Goal: Task Accomplishment & Management: Manage account settings

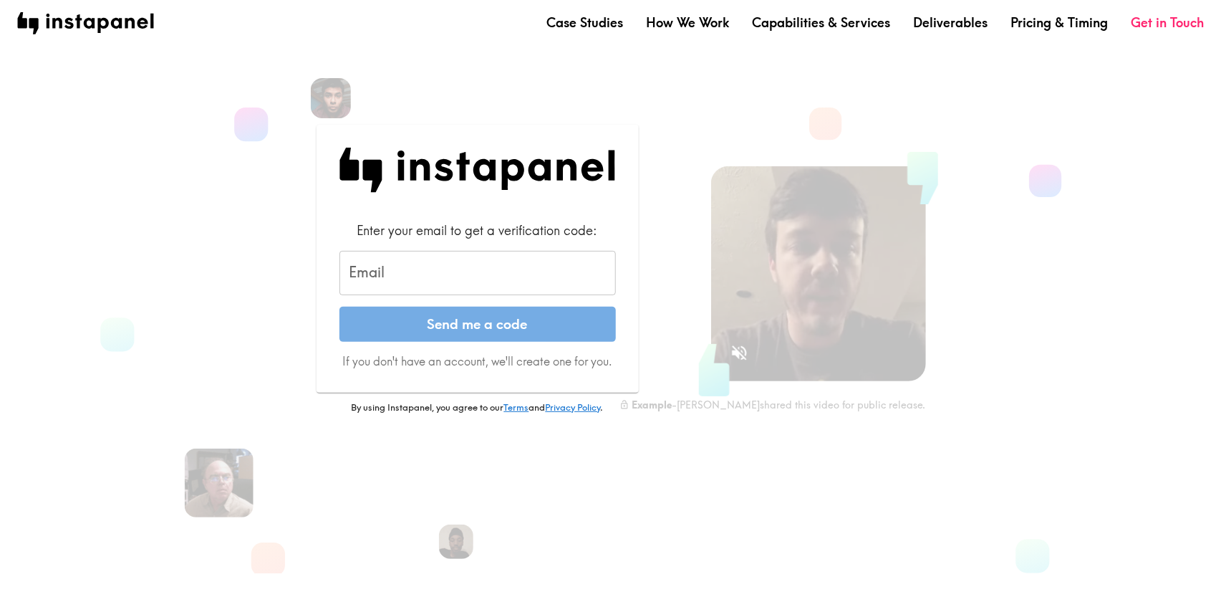
click at [435, 285] on input "Email" at bounding box center [477, 273] width 276 height 44
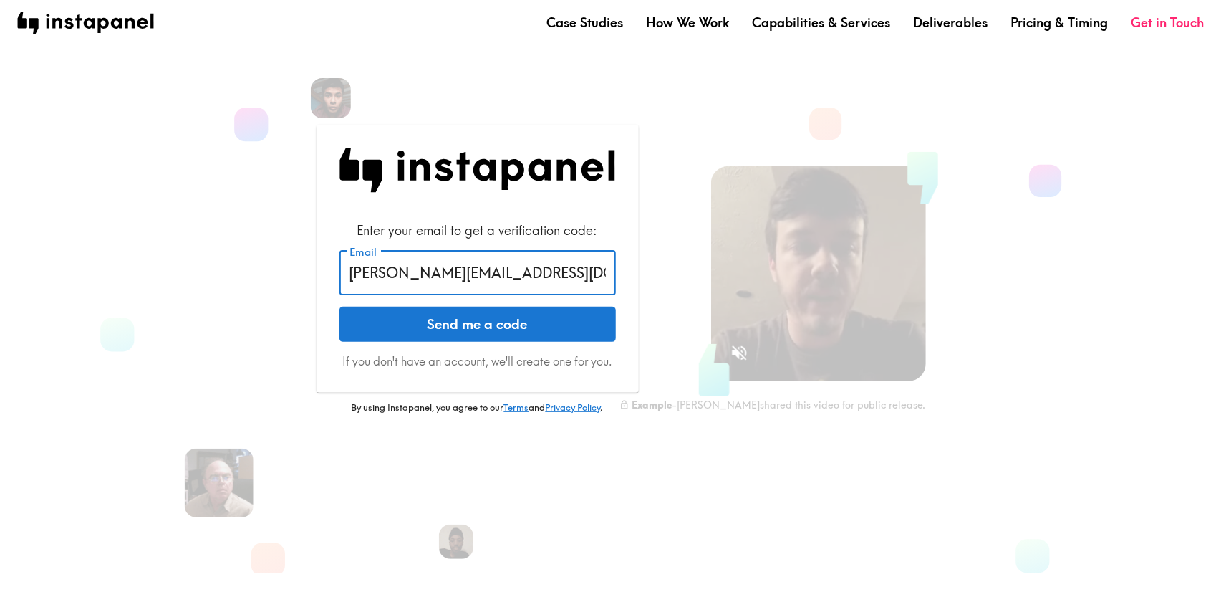
type input "stewart@instapanel.com"
click at [339, 307] on button "Send me a code" at bounding box center [477, 325] width 276 height 36
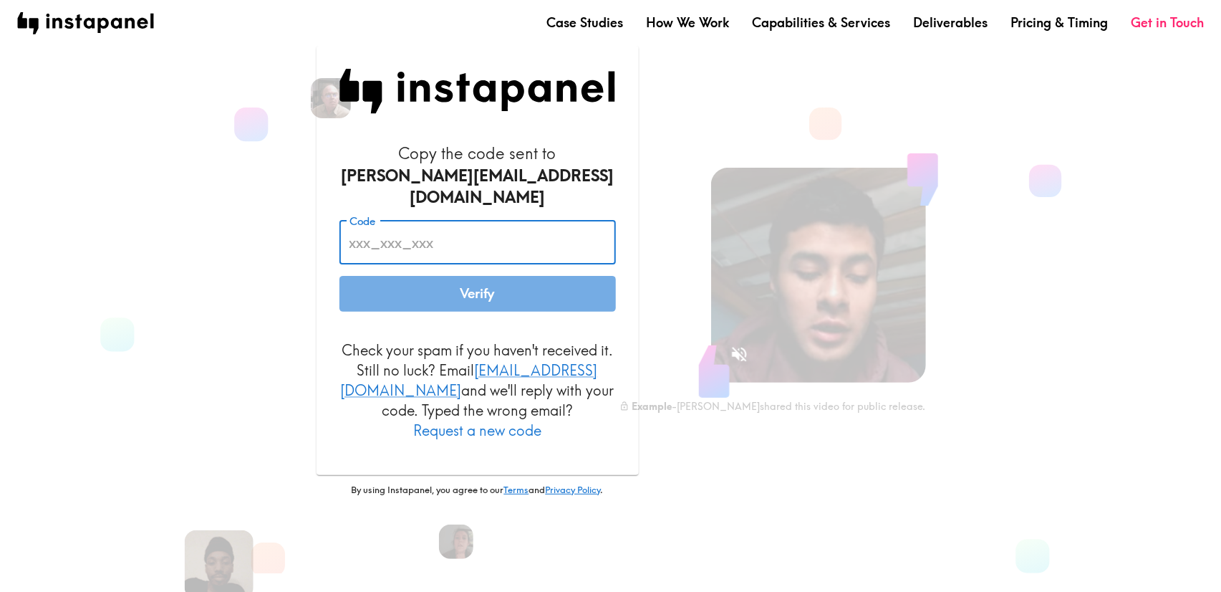
click at [503, 252] on input "Code" at bounding box center [477, 242] width 276 height 44
paste input "d3F_eqr_PuG"
type input "d3F_eqr_PuG"
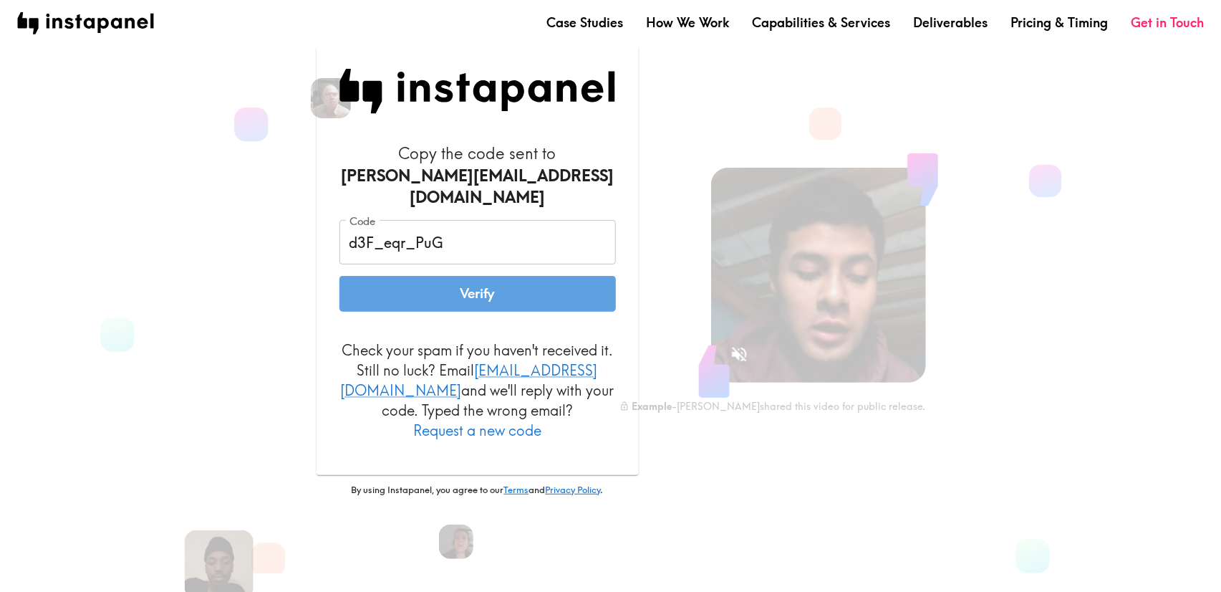
click at [529, 289] on button "Verify" at bounding box center [477, 294] width 276 height 36
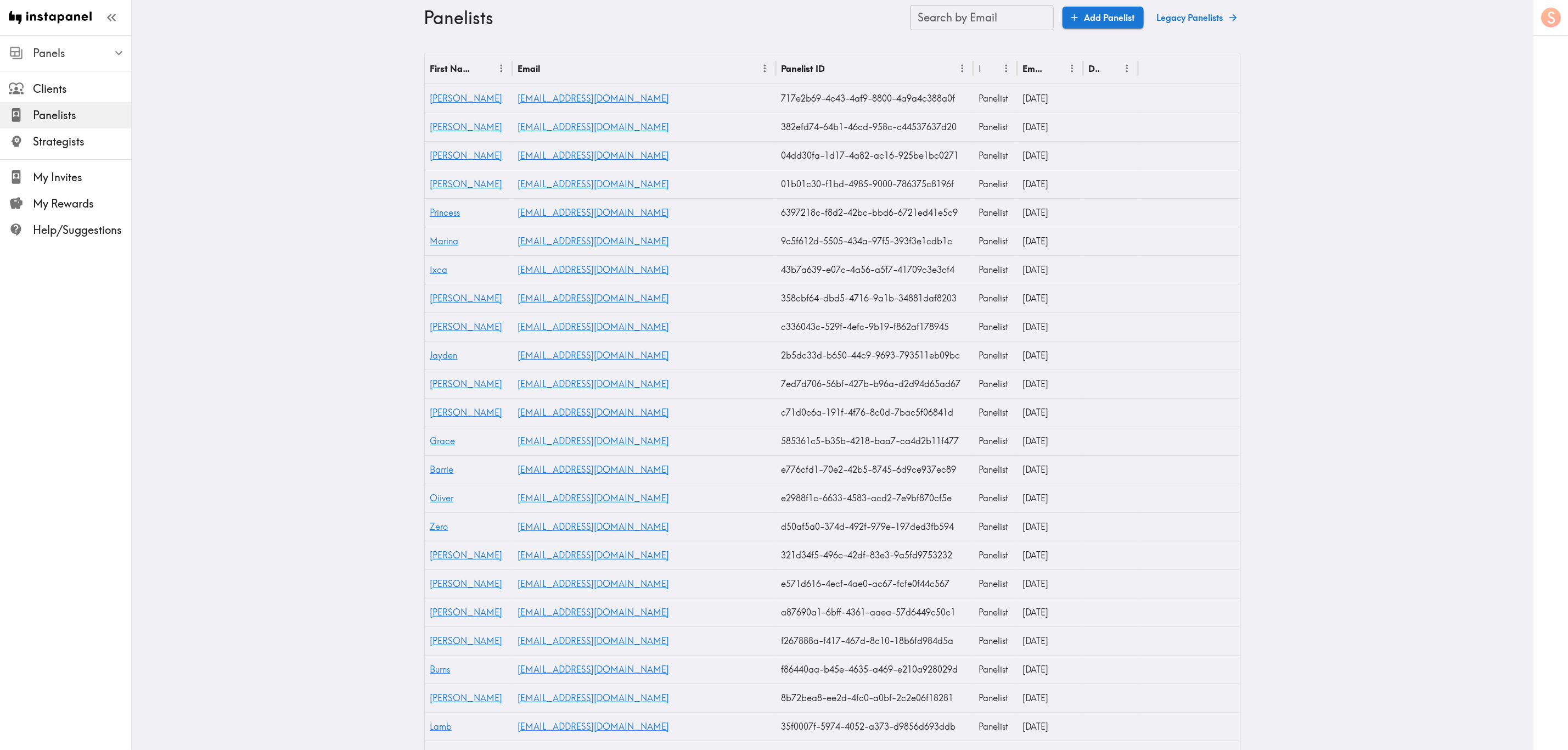
drag, startPoint x: 67, startPoint y: 48, endPoint x: 51, endPoint y: 48, distance: 16.0
click at [67, 48] on span "Panels" at bounding box center [82, 53] width 98 height 15
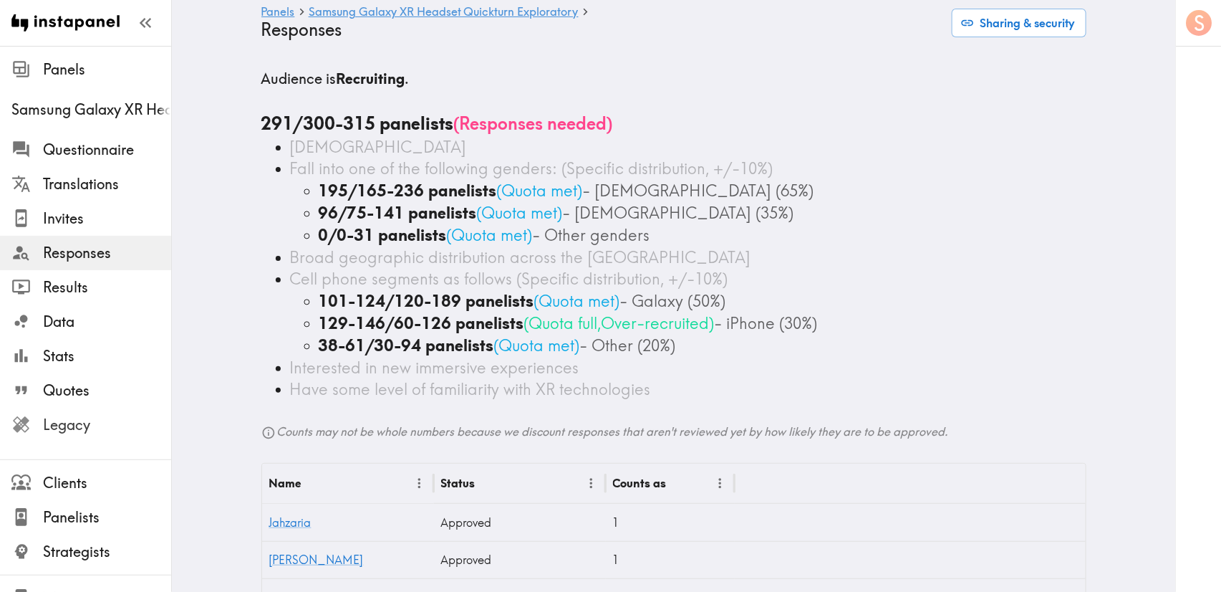
click at [67, 425] on span "Legacy" at bounding box center [107, 425] width 128 height 20
drag, startPoint x: 140, startPoint y: 445, endPoint x: 143, endPoint y: 433, distance: 13.4
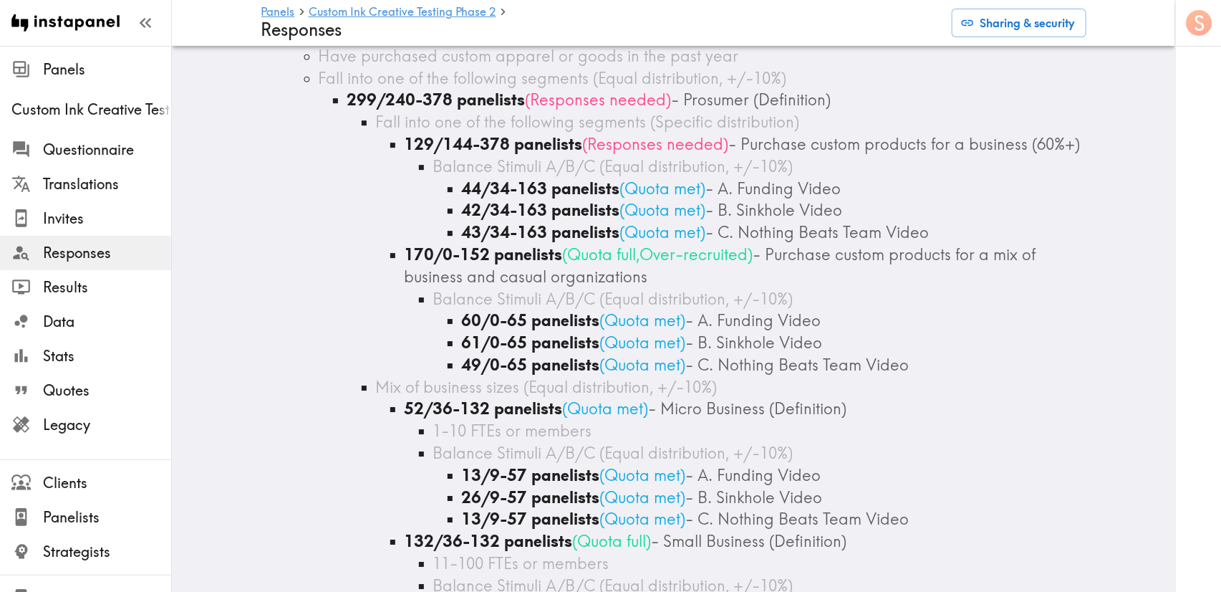
scroll to position [1826, 0]
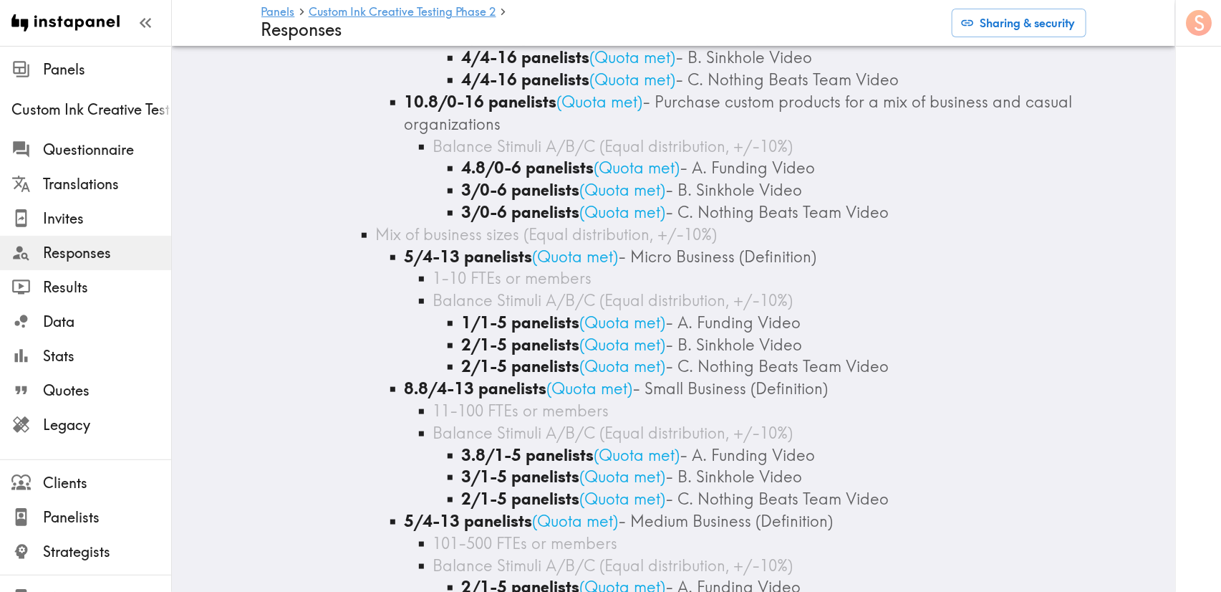
scroll to position [107, 0]
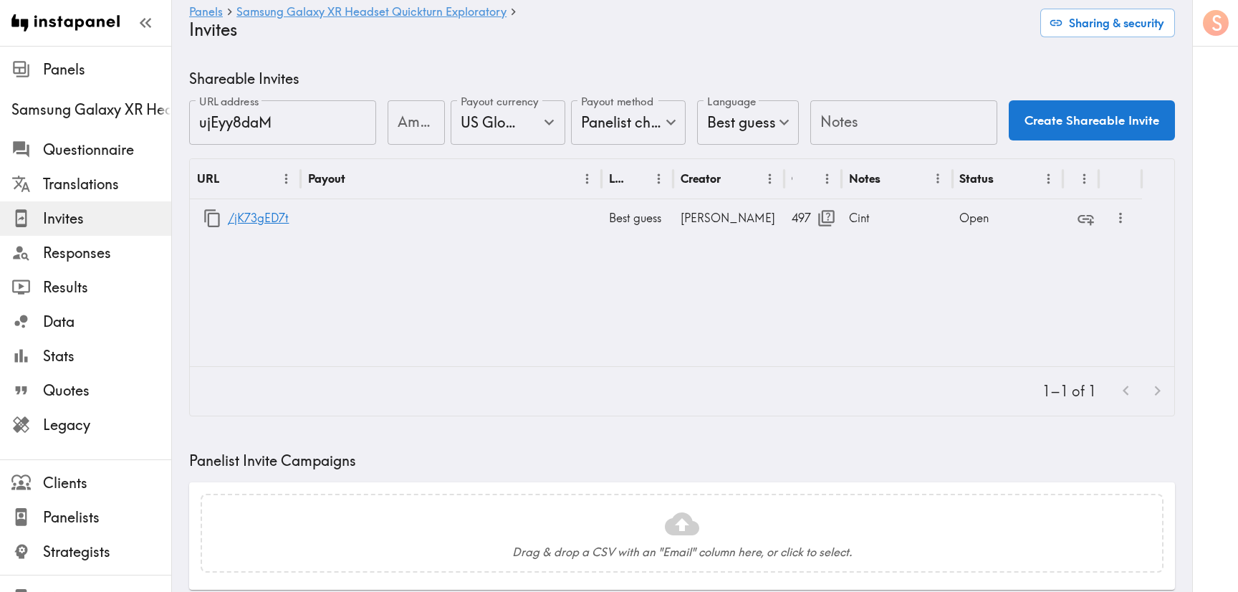
type input "US Global Equivalent - converted and cost-of-living adjusted"
type input "USD - US Dollar (United States of America, American Samoa, Bonaire, Sint Eustat…"
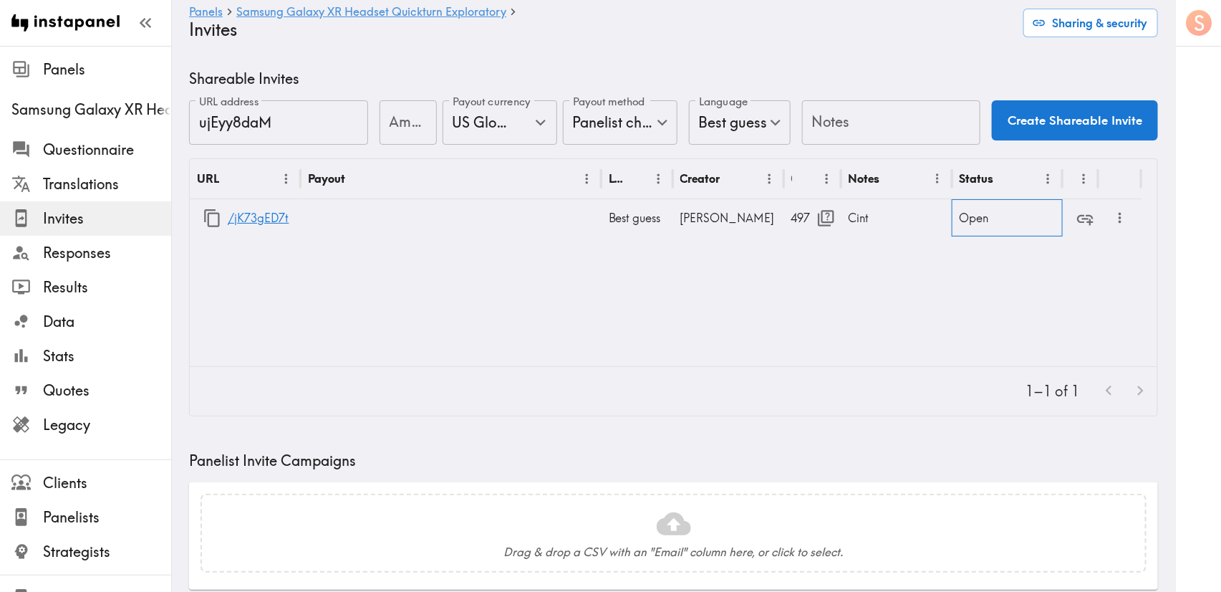
click at [968, 225] on div "Open" at bounding box center [1007, 217] width 111 height 37
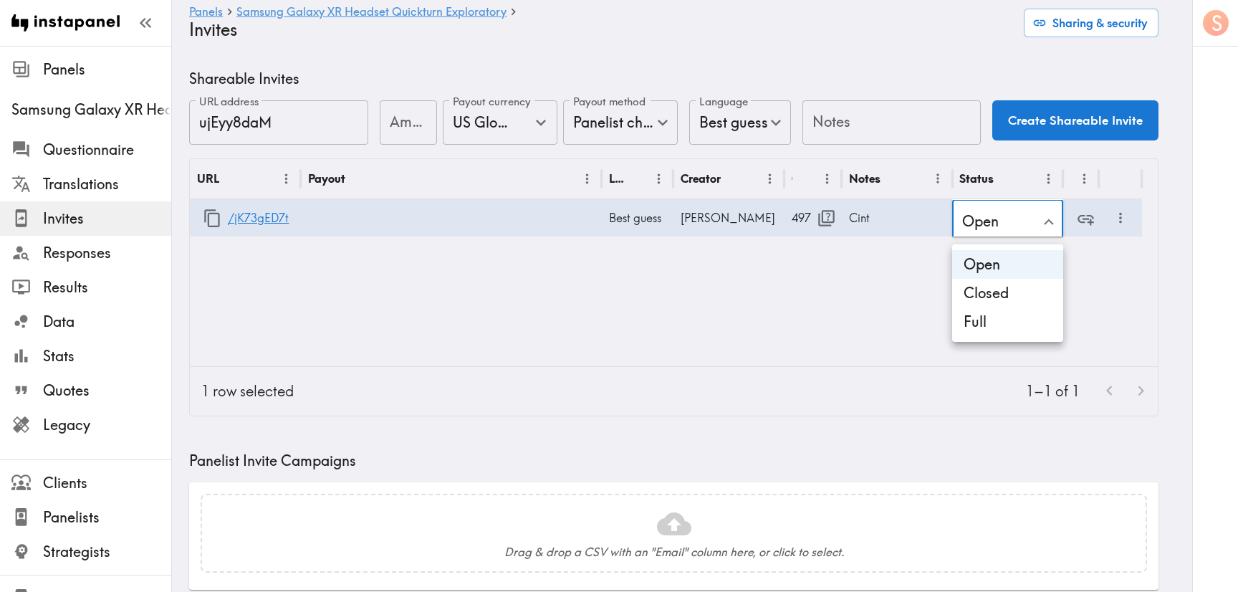
click at [970, 223] on div at bounding box center [619, 296] width 1238 height 592
click at [995, 291] on li "Closed" at bounding box center [1007, 293] width 111 height 29
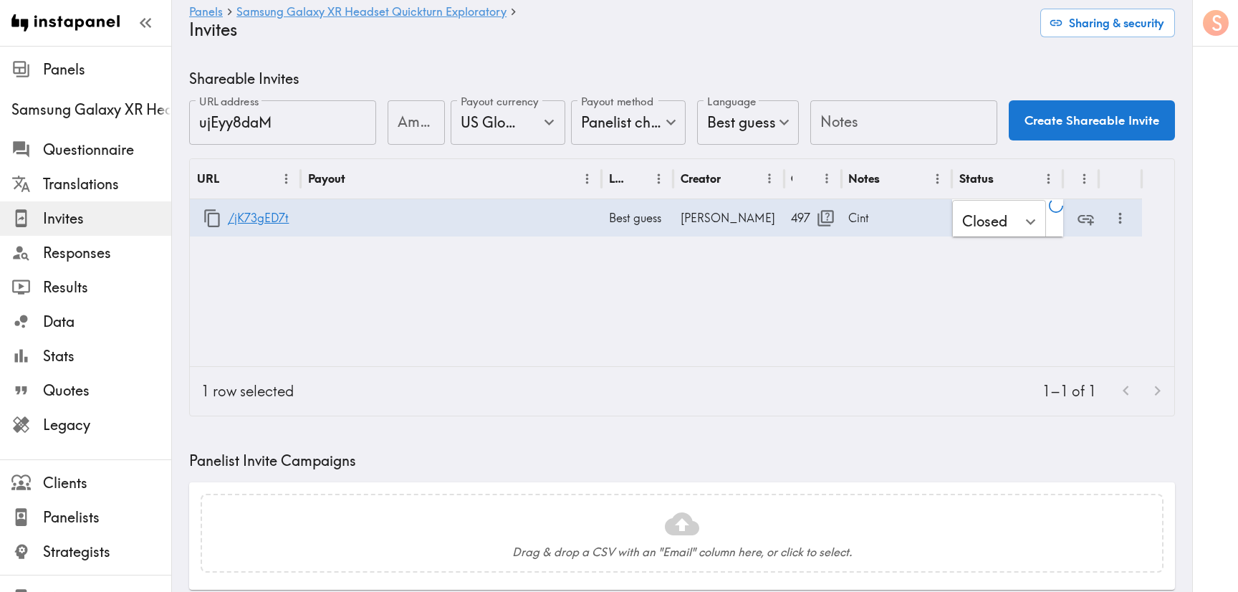
click at [837, 369] on div at bounding box center [619, 296] width 1238 height 592
type input "Closed"
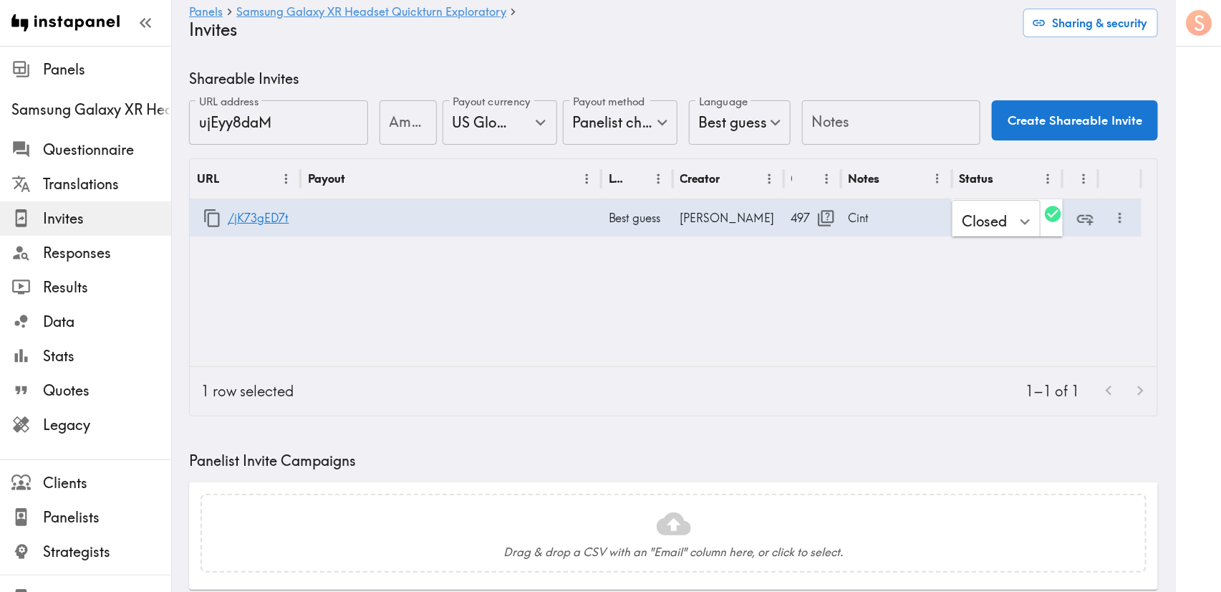
click at [887, 307] on div "URL Payout Language Creator Opens Notes Status /jK73gED7t Best guess Kate 497 C…" at bounding box center [674, 262] width 968 height 207
click at [990, 215] on div "Closed" at bounding box center [1007, 217] width 111 height 37
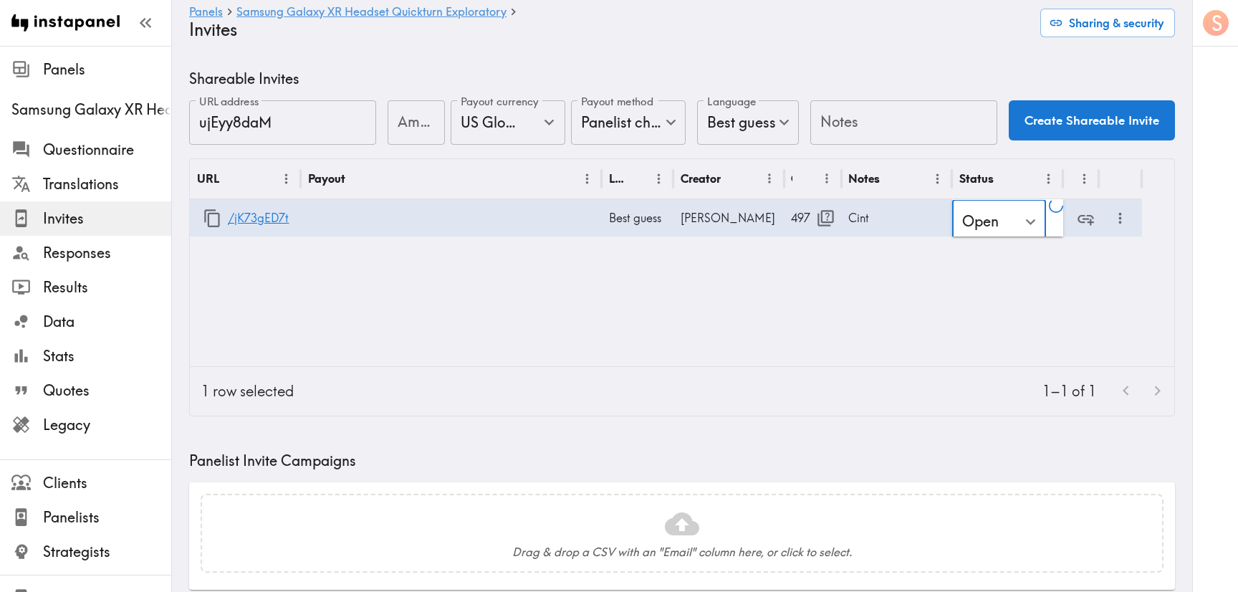
click at [951, 313] on div at bounding box center [619, 296] width 1238 height 592
type input "Open"
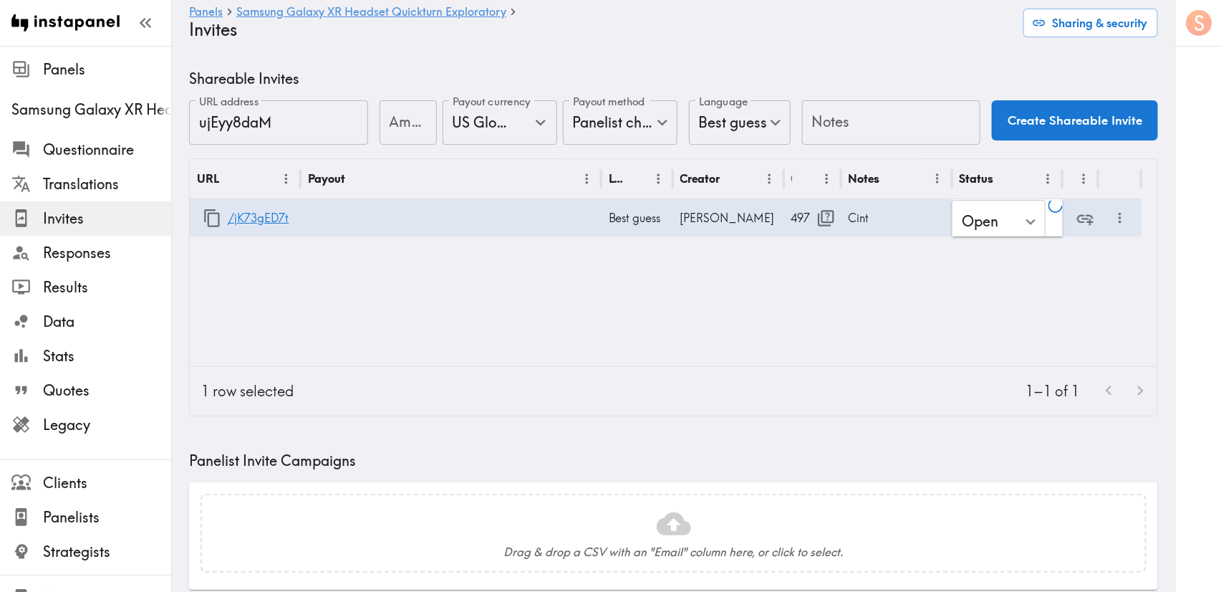
click at [685, 357] on div "URL Payout Language Creator Opens Notes Status /jK73gED7t Best guess Kate 497 C…" at bounding box center [674, 262] width 968 height 207
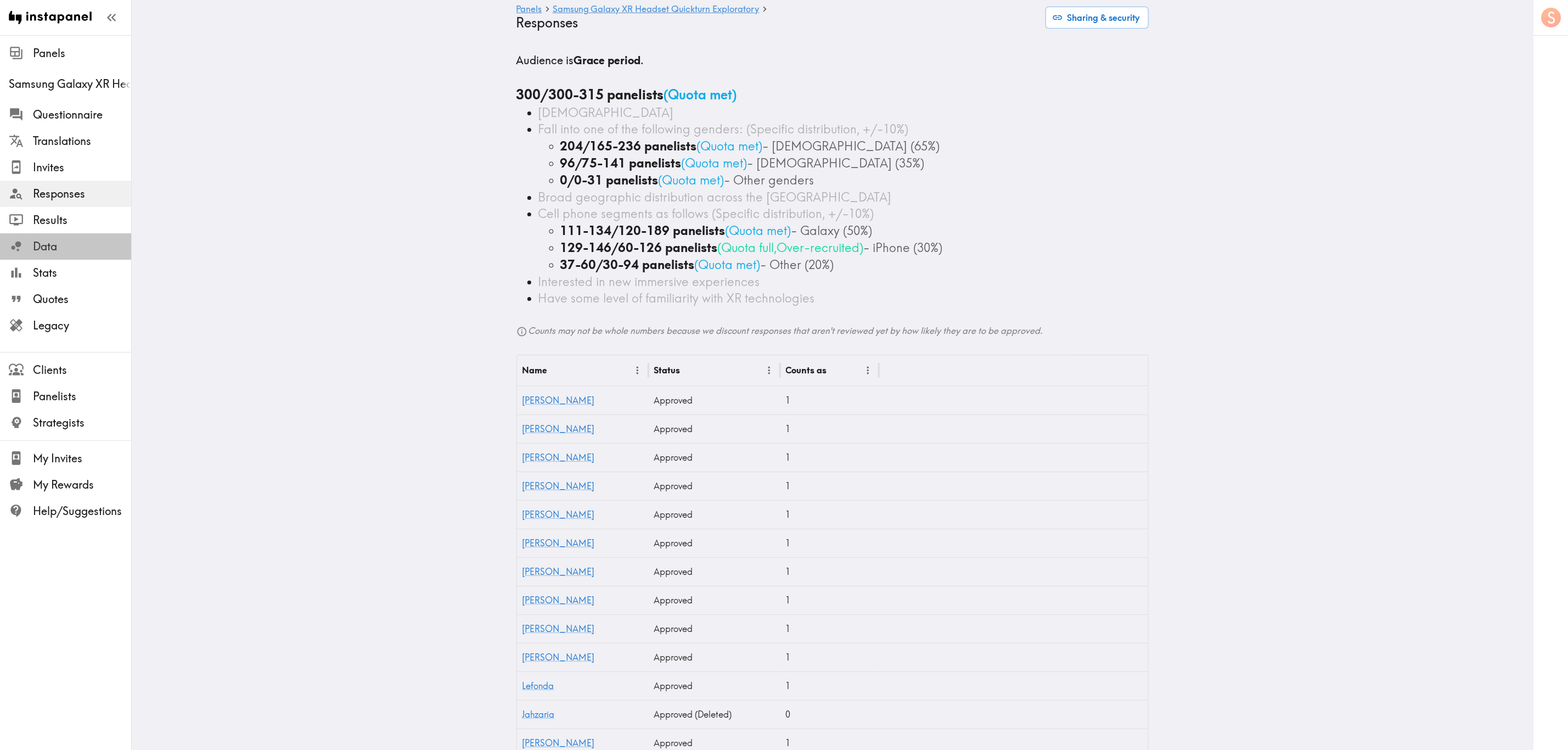
click at [114, 255] on span "Data" at bounding box center [82, 247] width 98 height 20
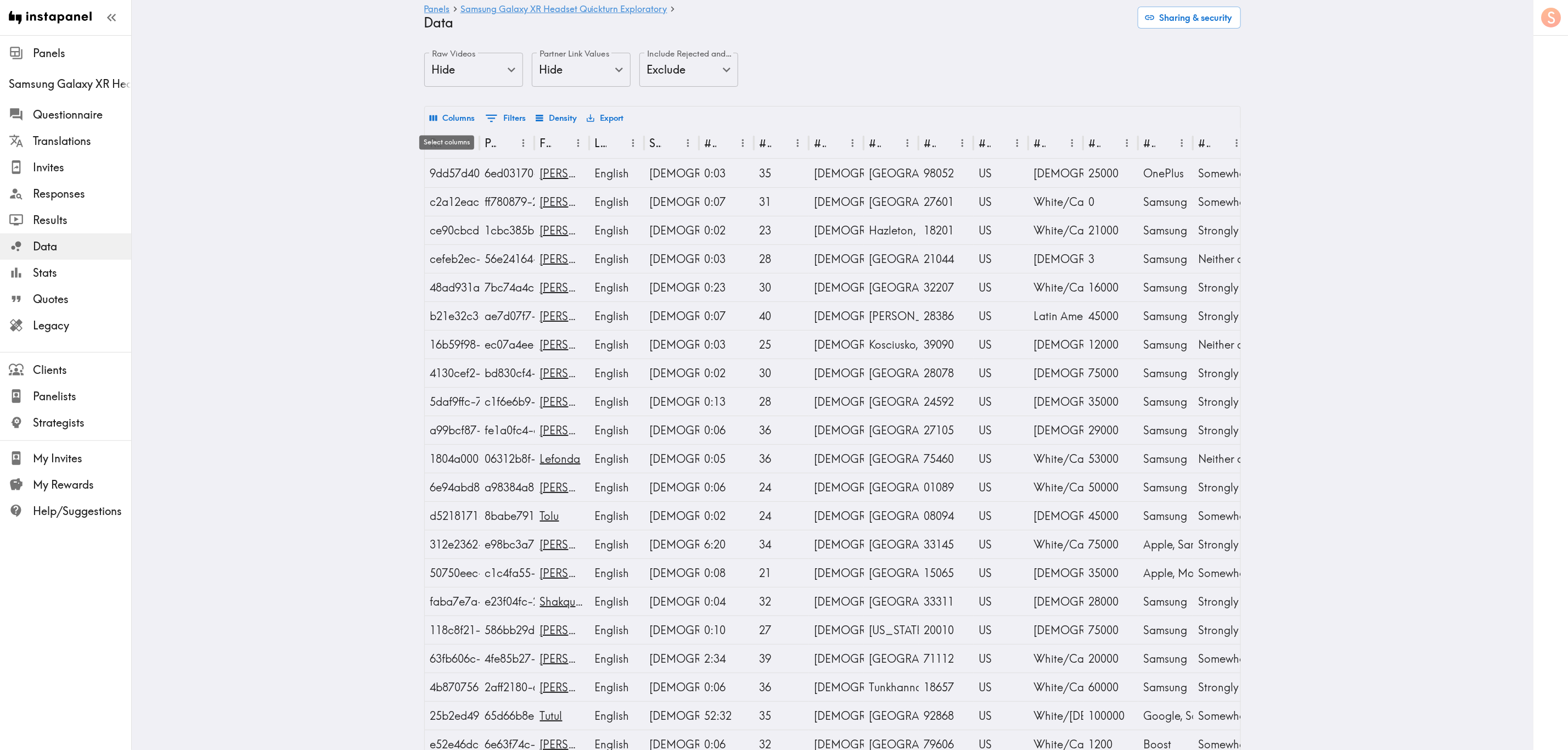
click at [433, 119] on button "Columns" at bounding box center [452, 118] width 51 height 18
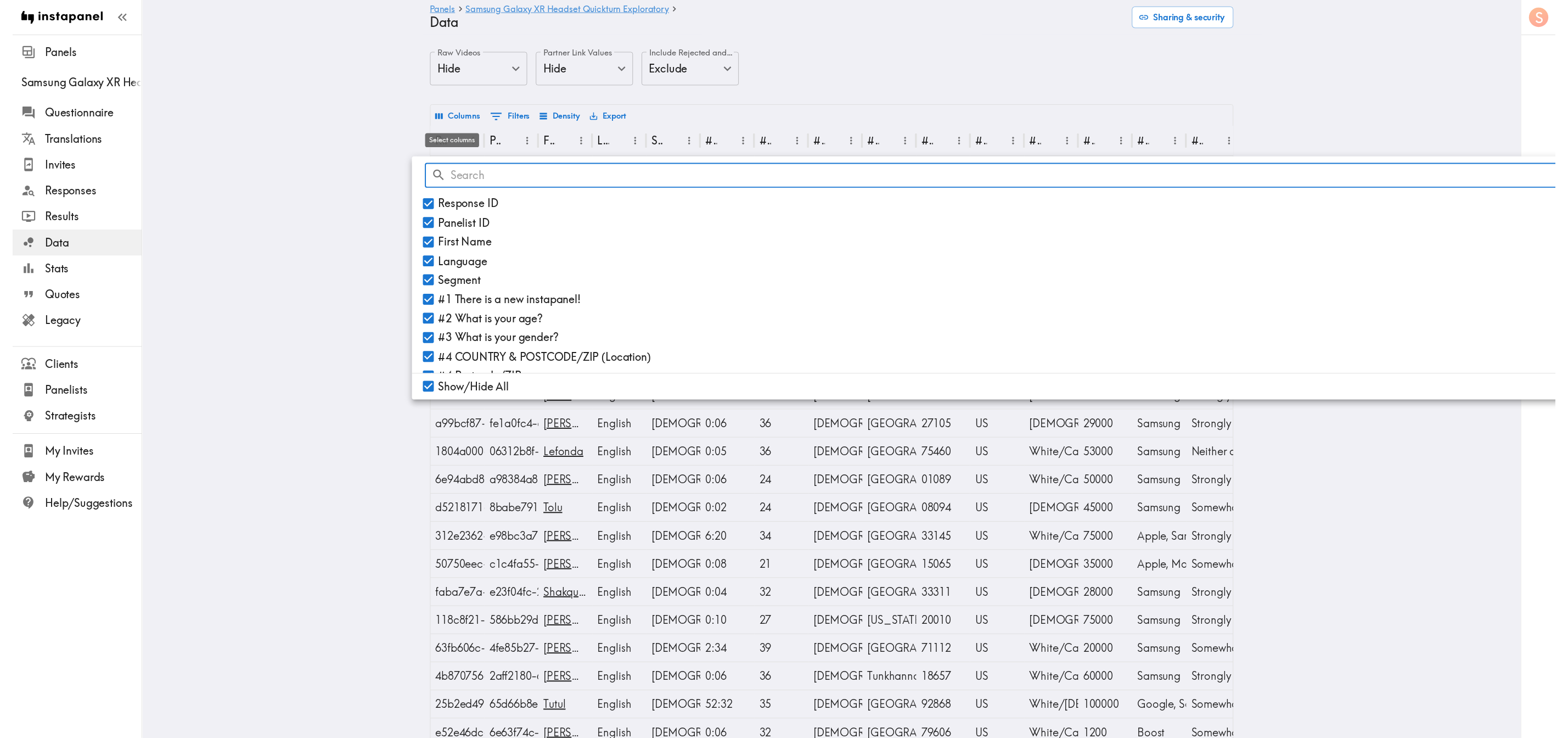
scroll to position [0, 405]
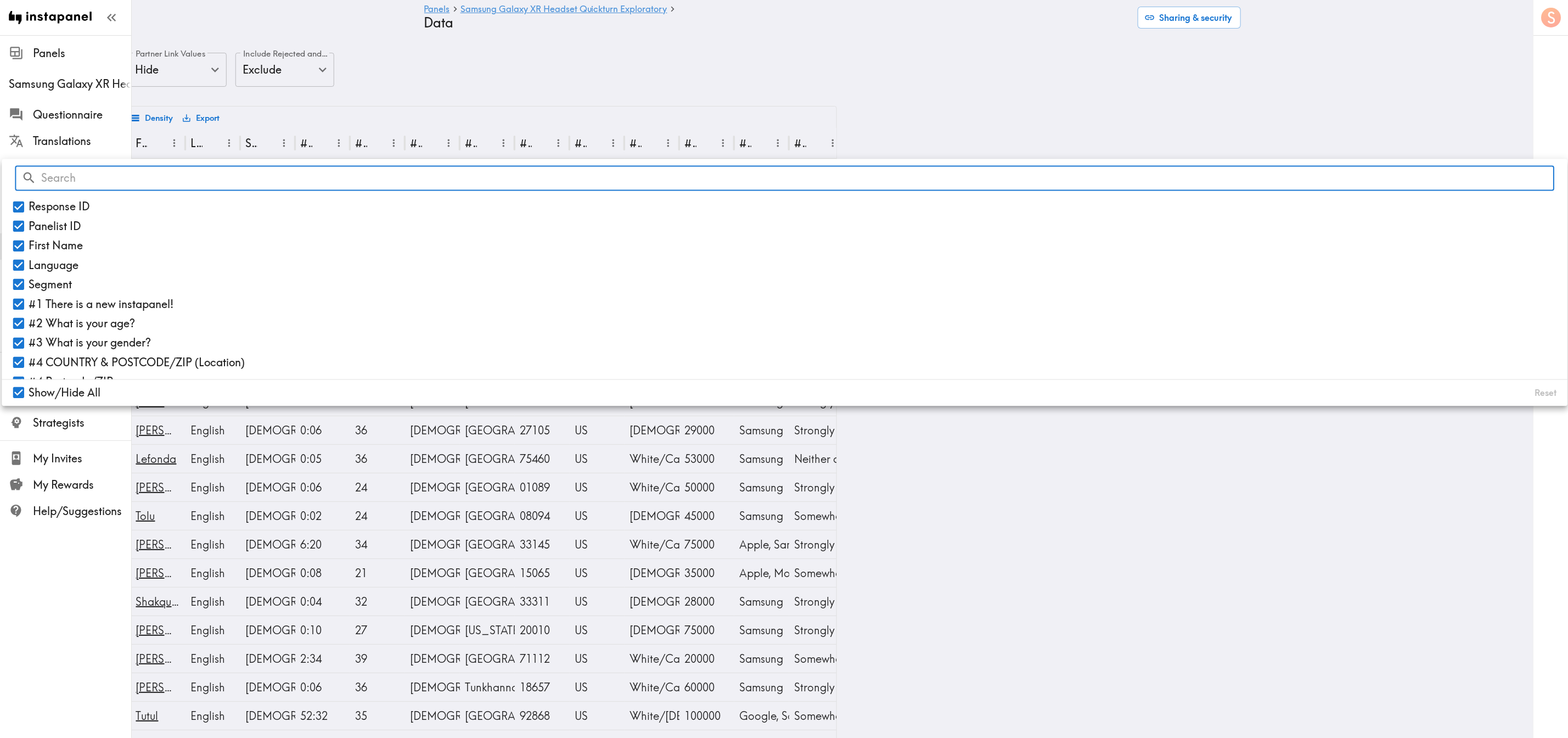
click at [63, 394] on span "Show/Hide All" at bounding box center [64, 393] width 72 height 15
click at [28, 394] on input "Show/Hide All" at bounding box center [18, 392] width 19 height 19
checkbox input "false"
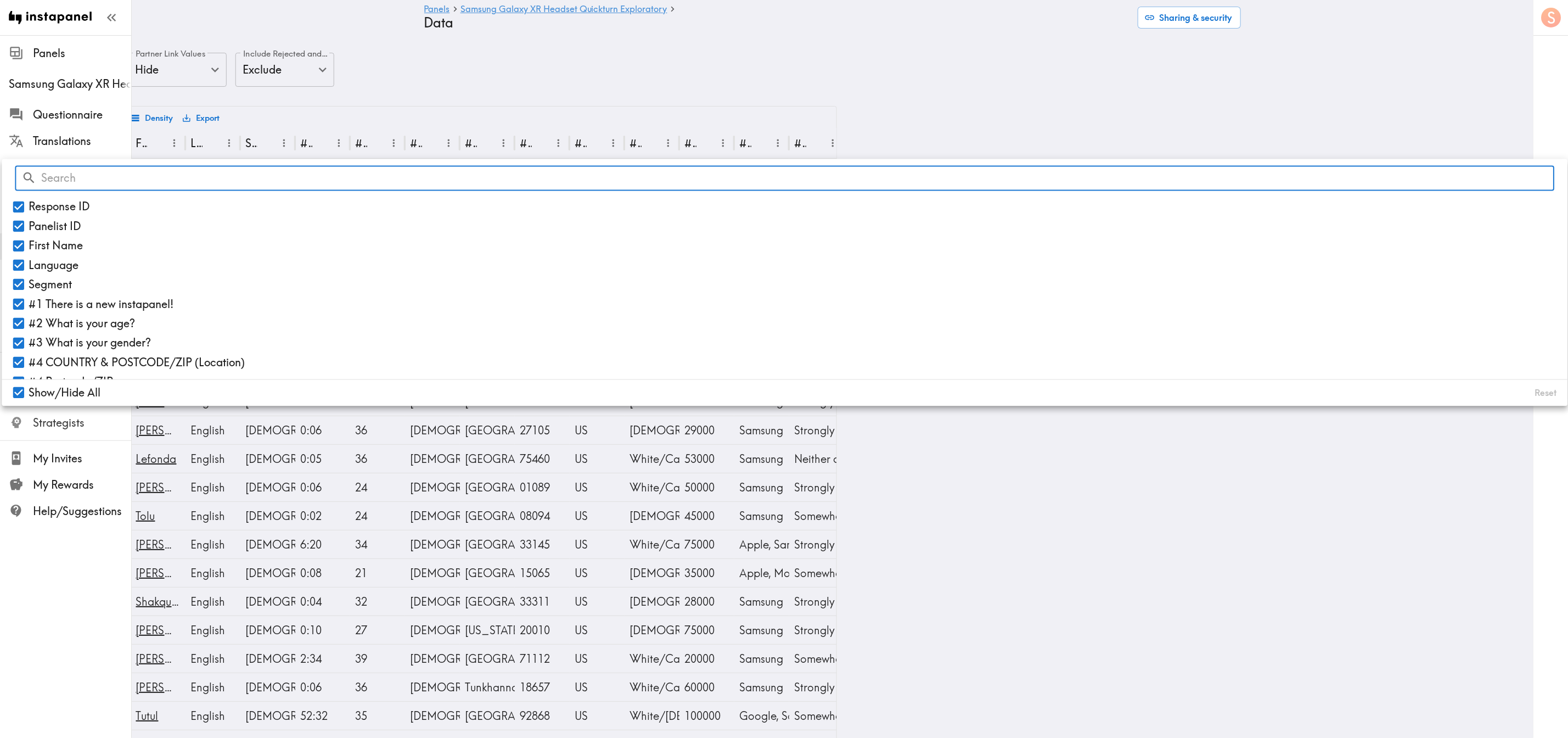
checkbox input "false"
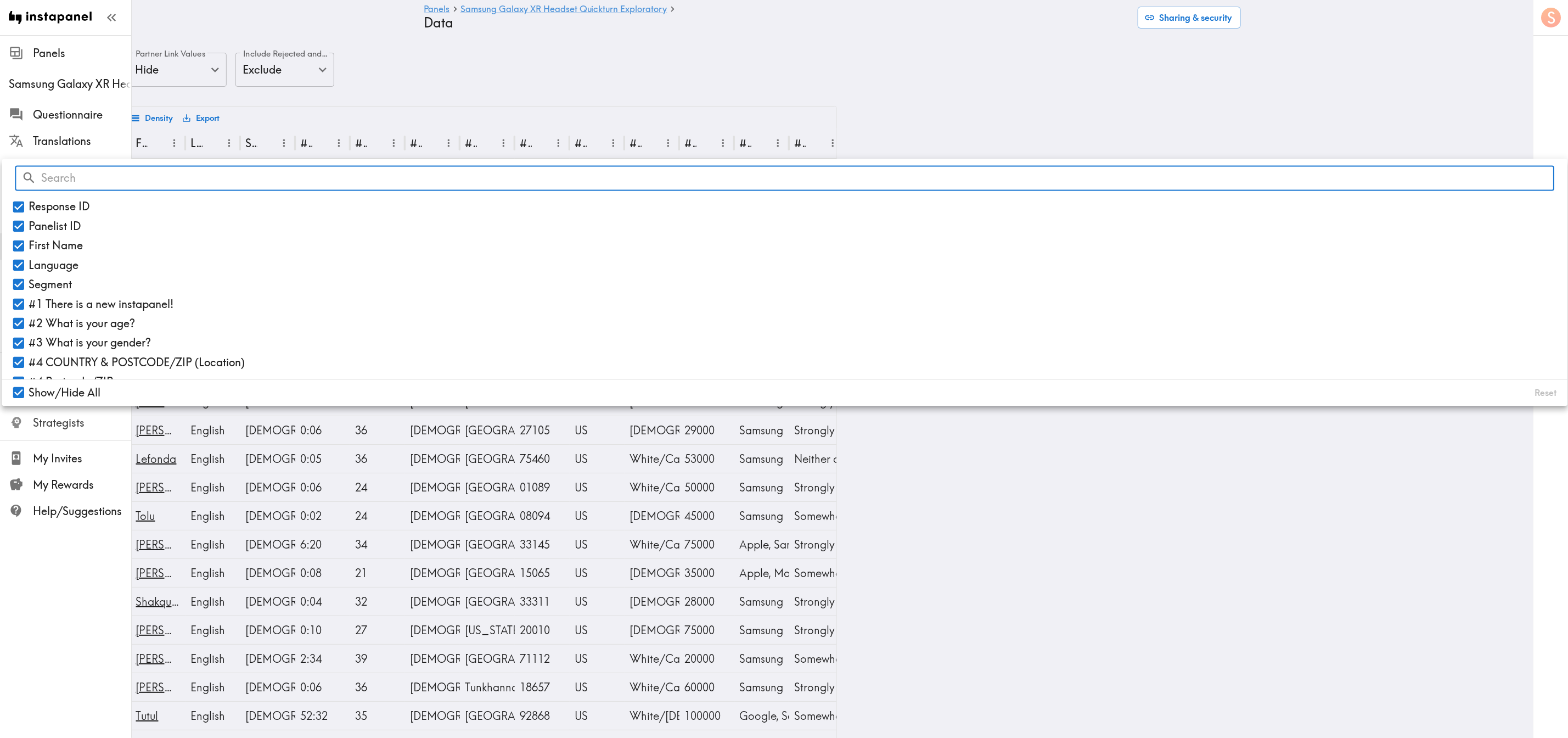
checkbox input "false"
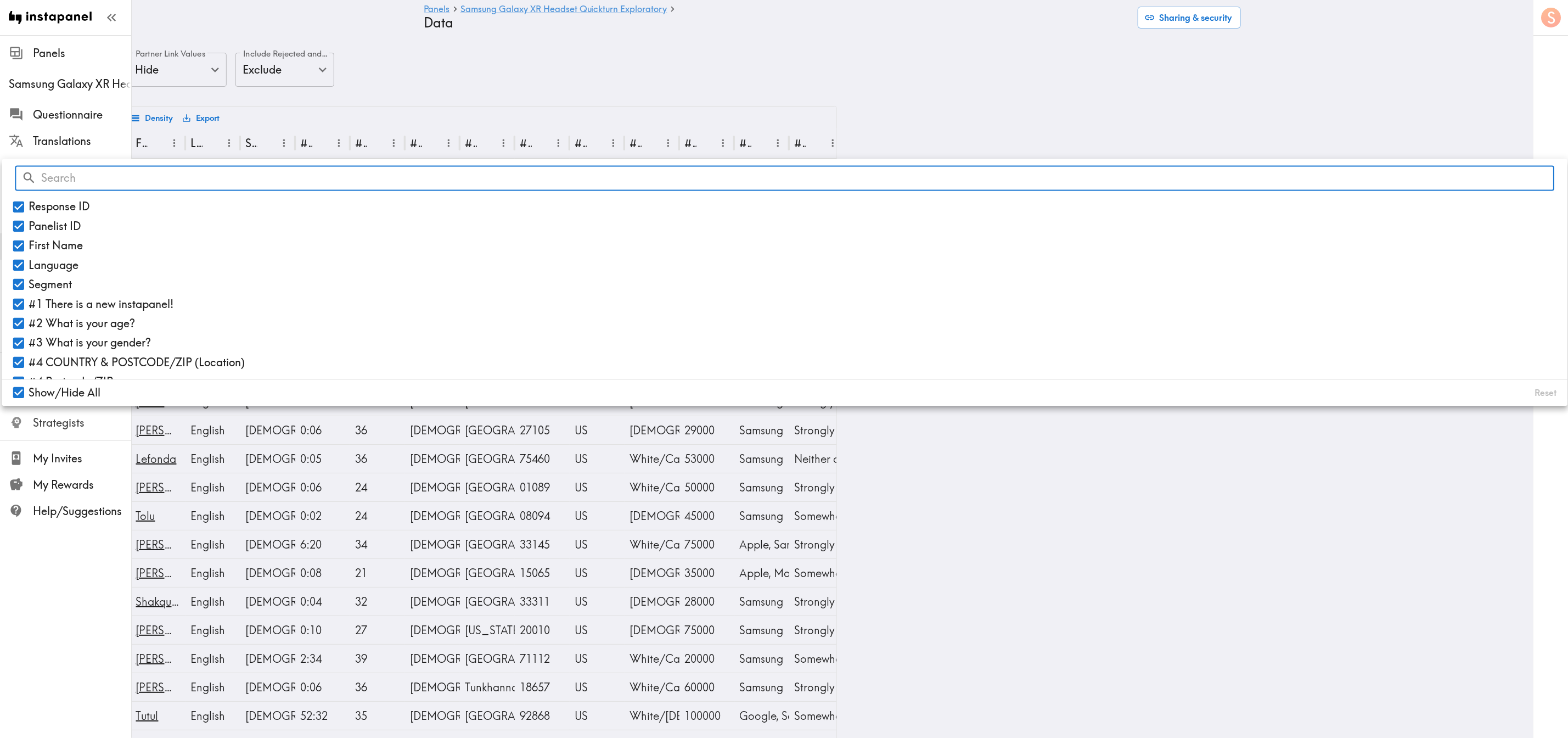
checkbox input "false"
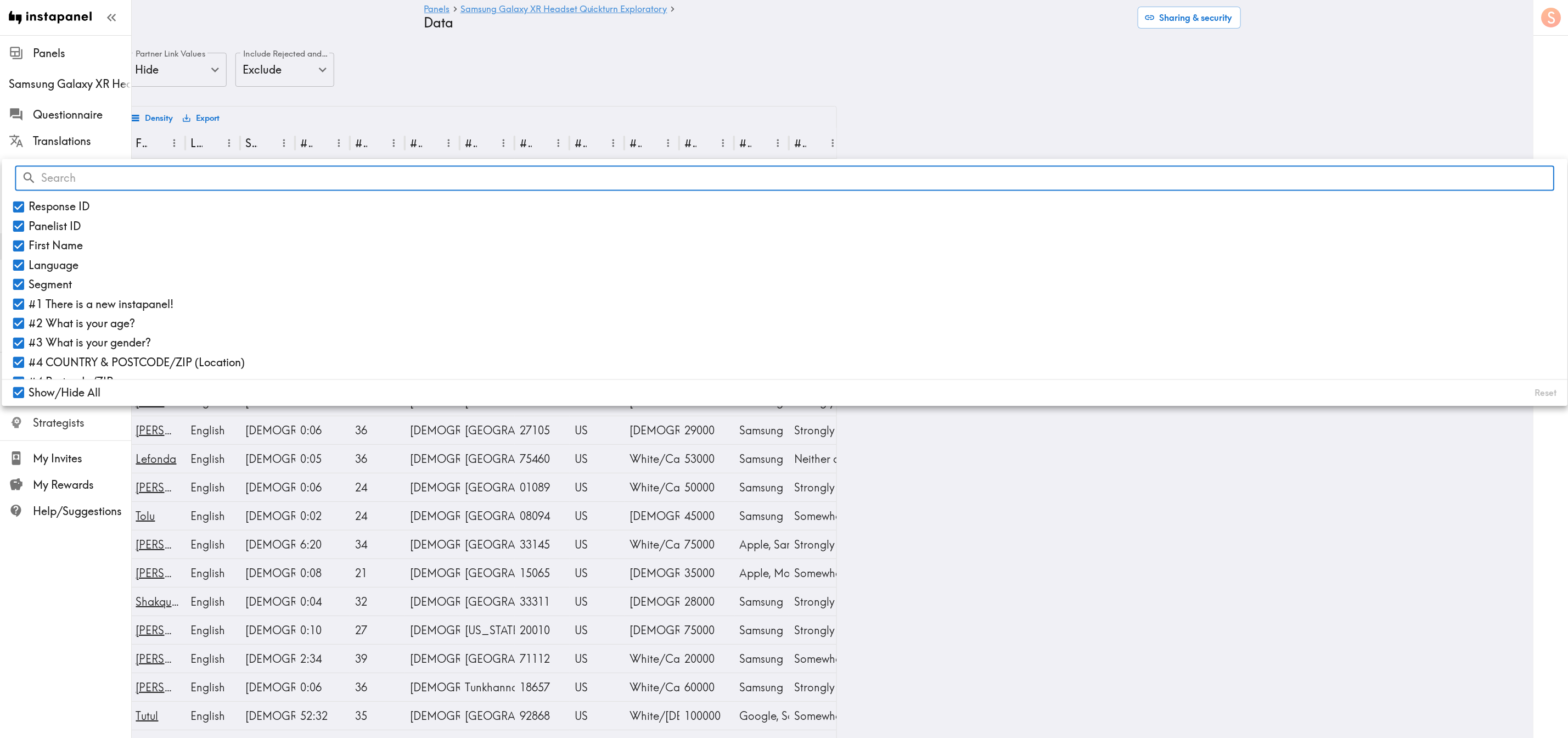
checkbox input "false"
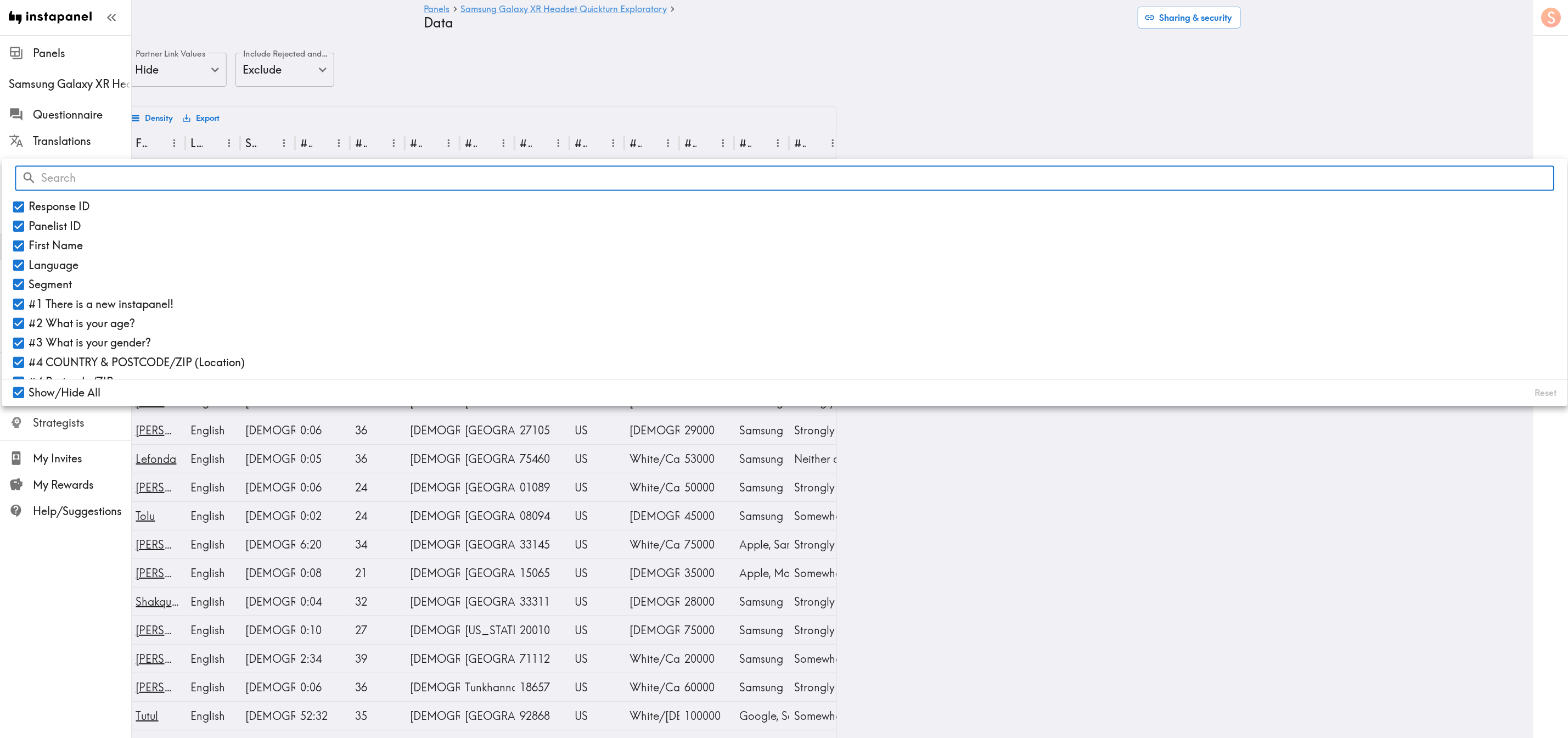
checkbox input "false"
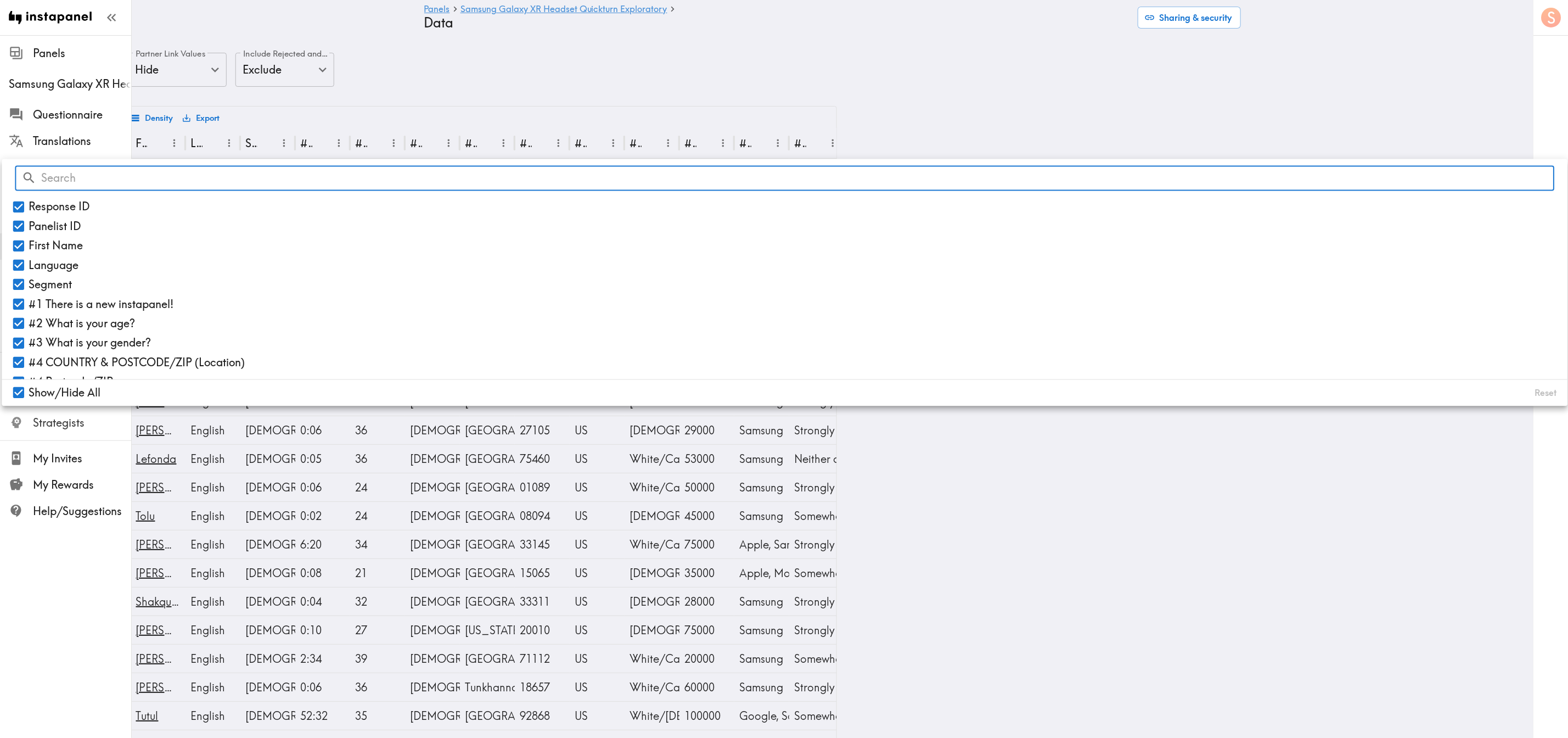
checkbox input "false"
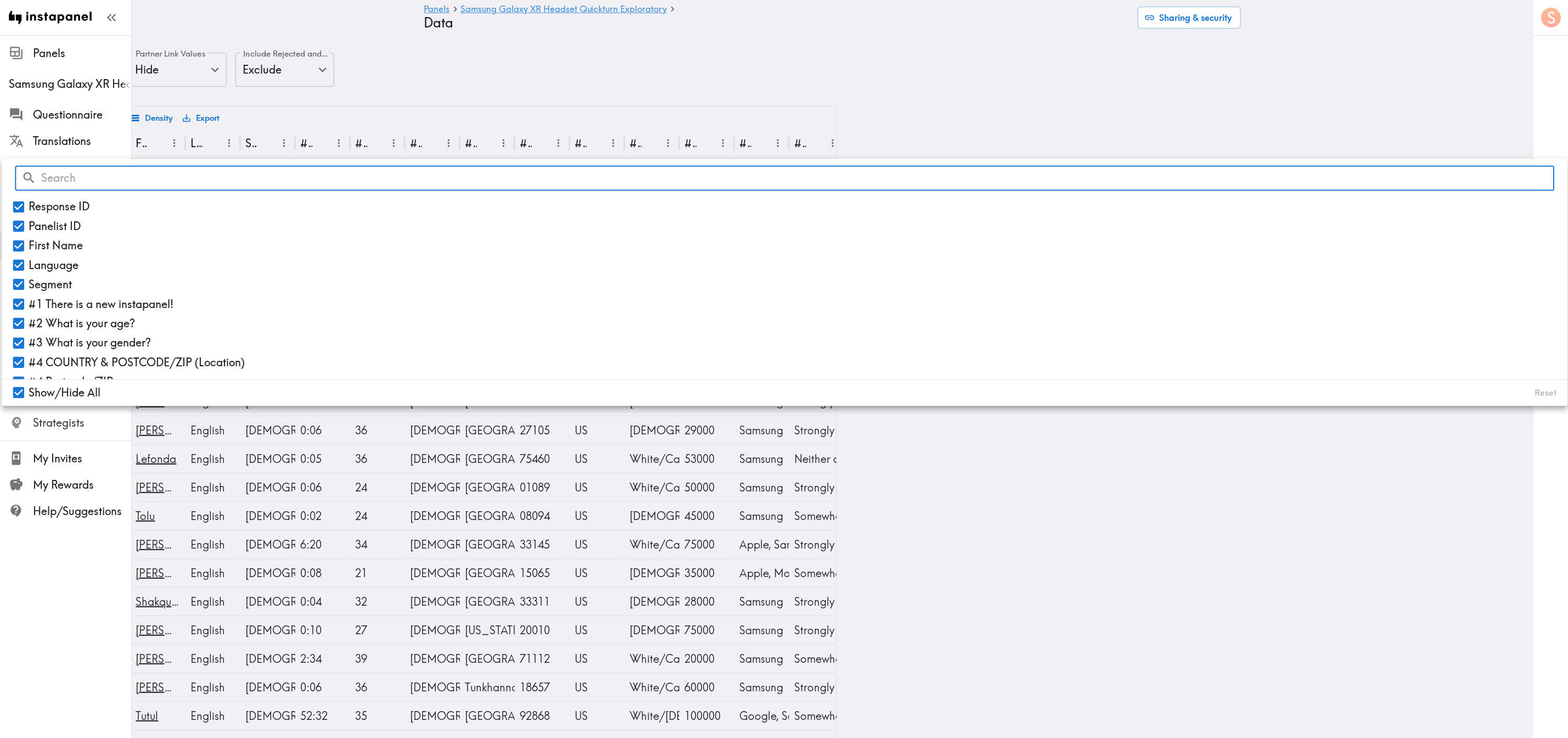
checkbox input "false"
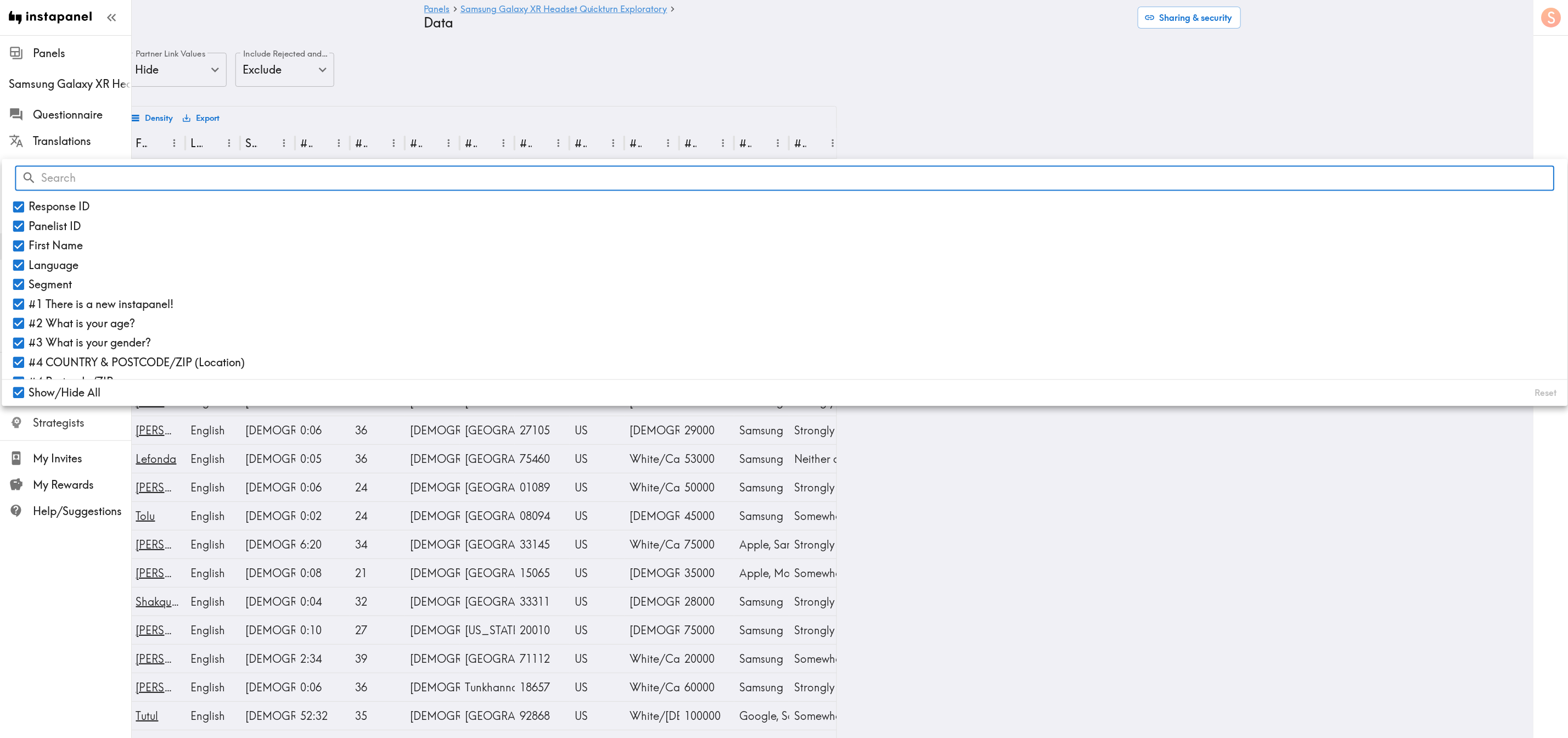
checkbox input "false"
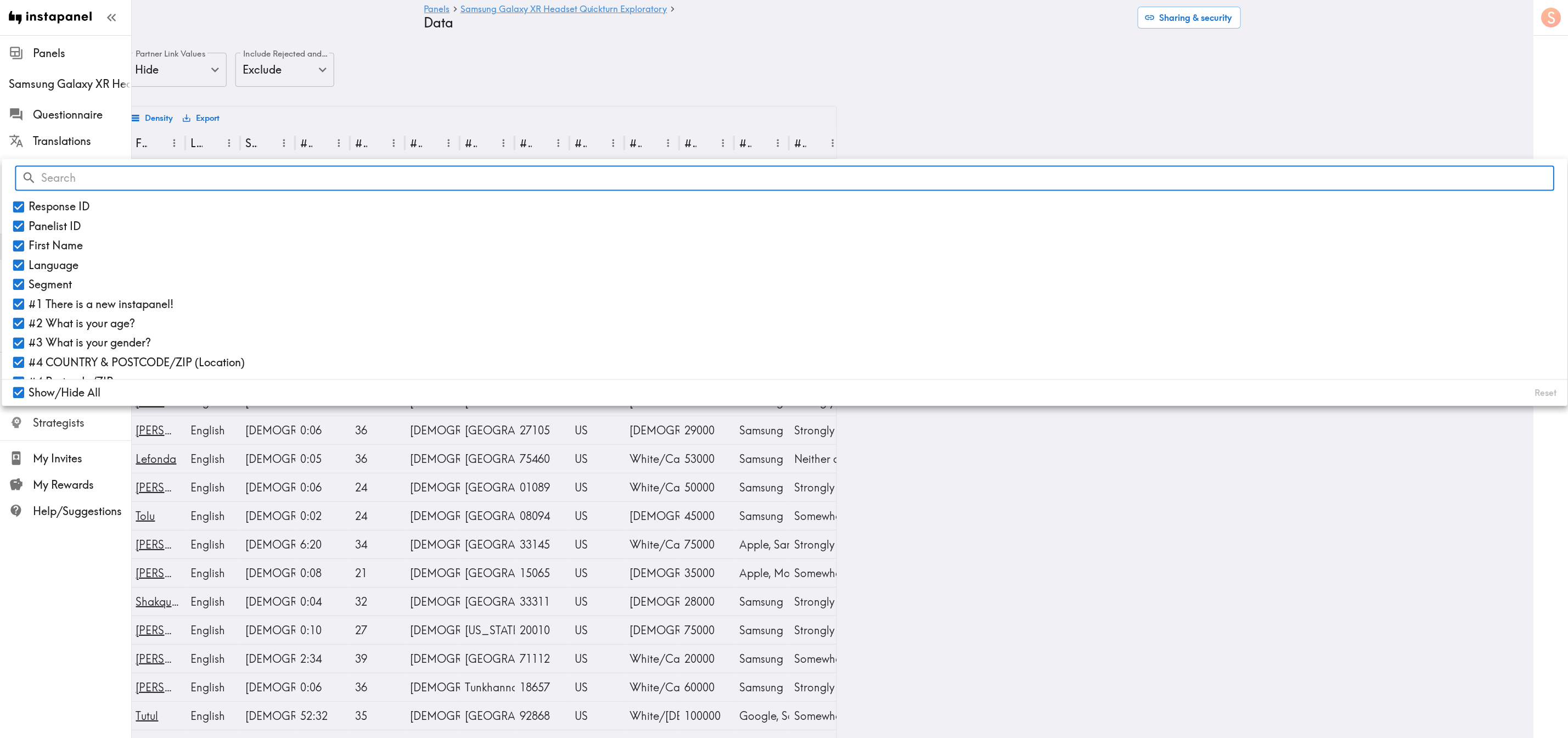
checkbox input "false"
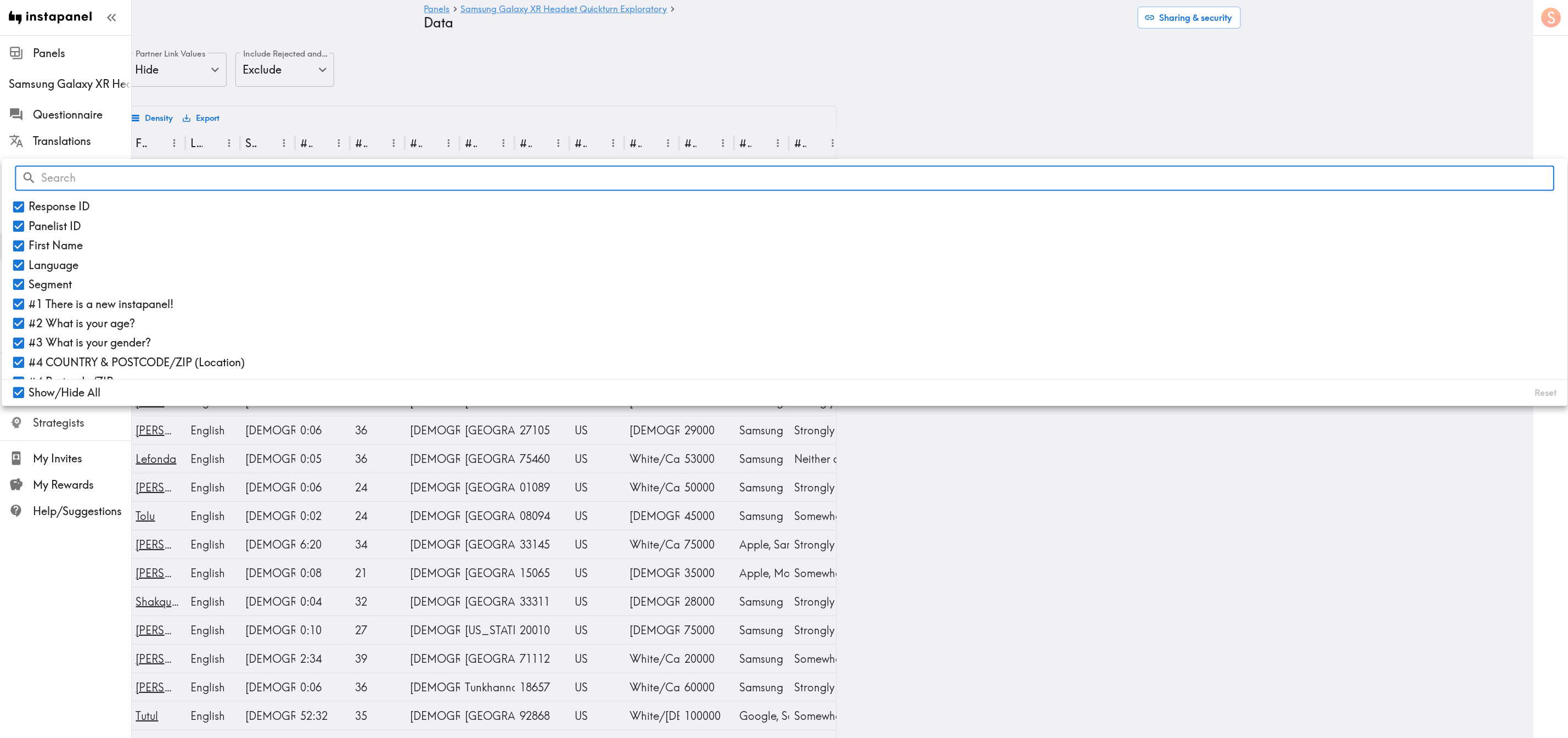
checkbox input "false"
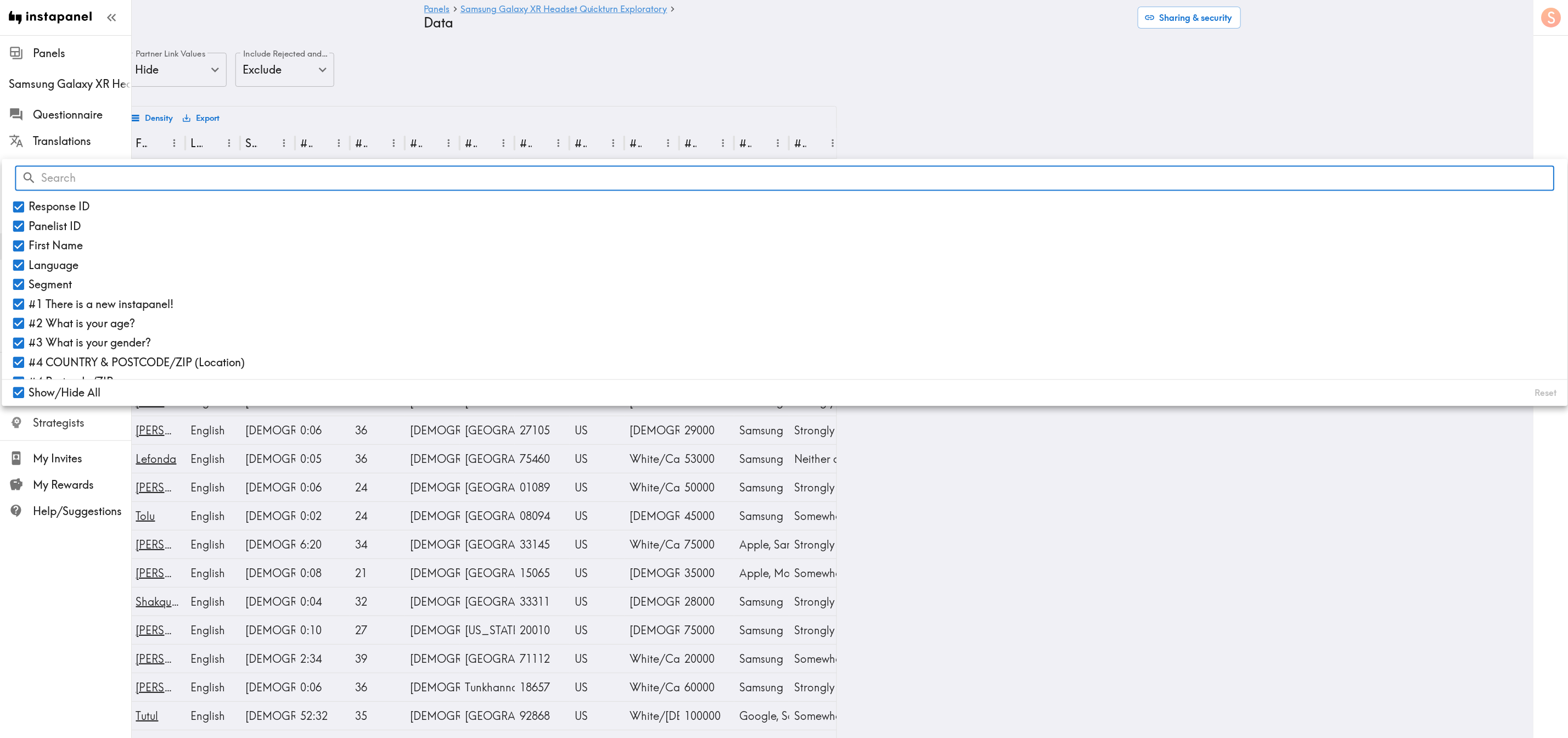
checkbox input "false"
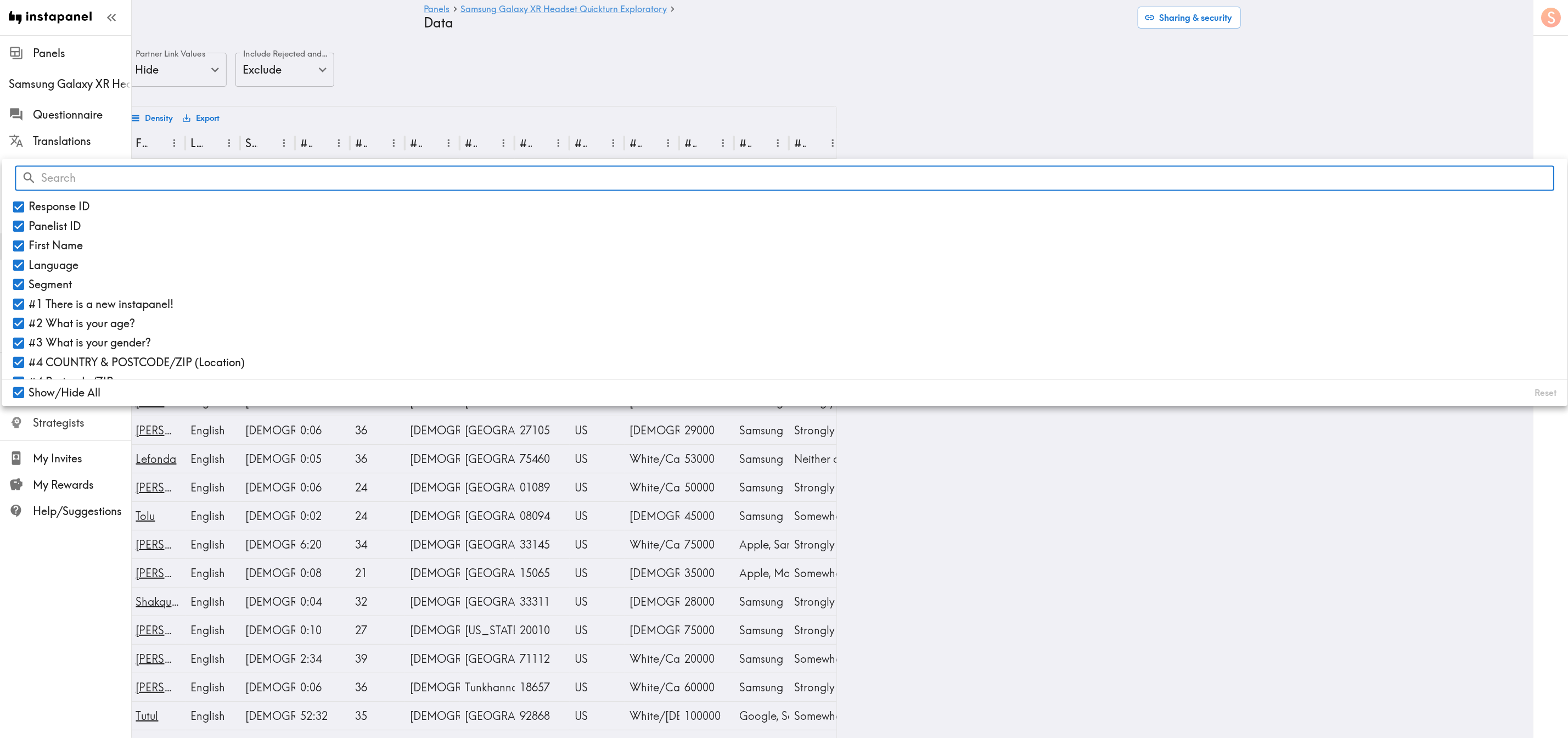
checkbox input "false"
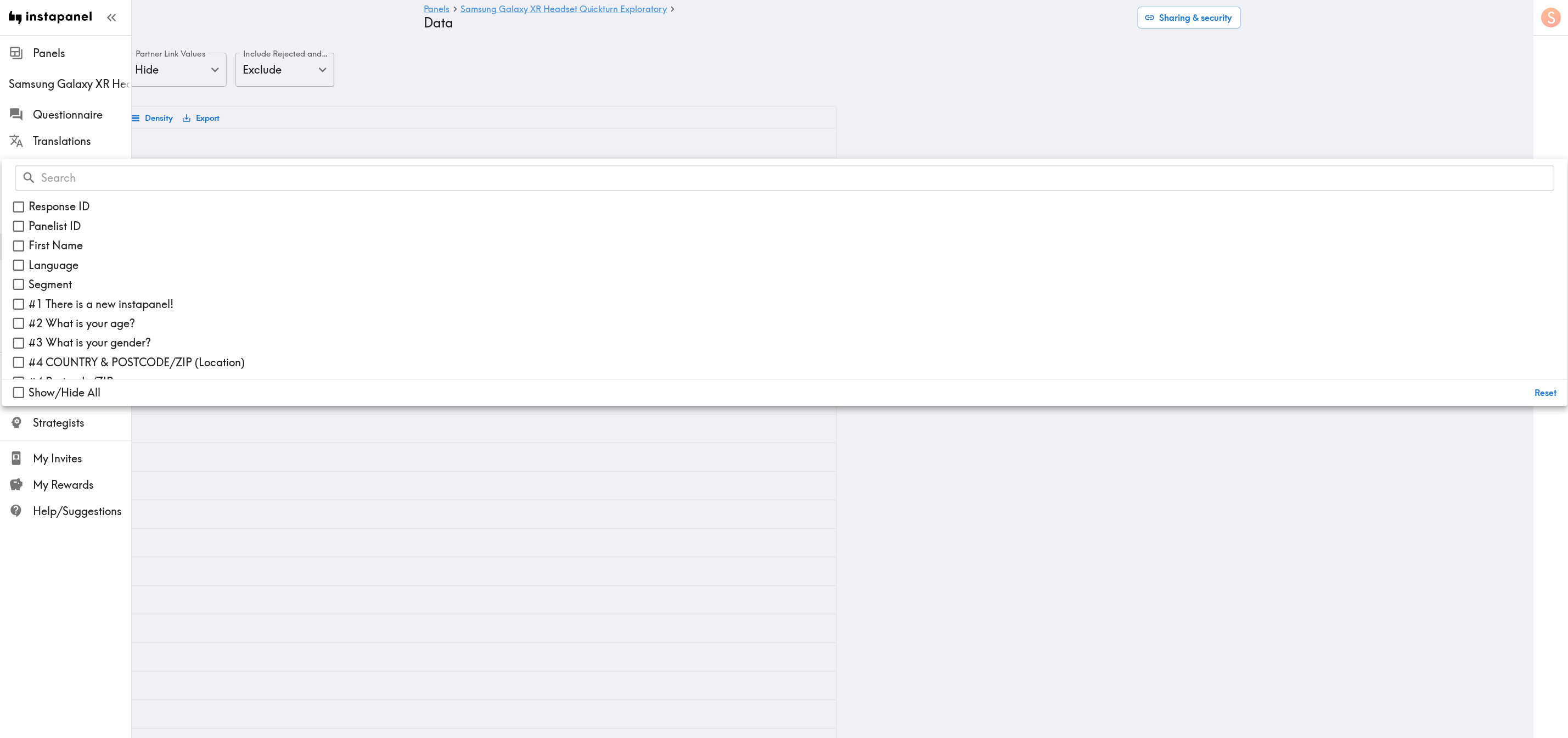
click at [66, 243] on span "First Name" at bounding box center [55, 246] width 54 height 15
click at [28, 243] on input "First Name" at bounding box center [18, 245] width 19 height 19
checkbox input "true"
click at [88, 322] on span "#2 What is your age?" at bounding box center [81, 323] width 107 height 15
click at [28, 322] on input "#2 What is your age?" at bounding box center [18, 323] width 19 height 19
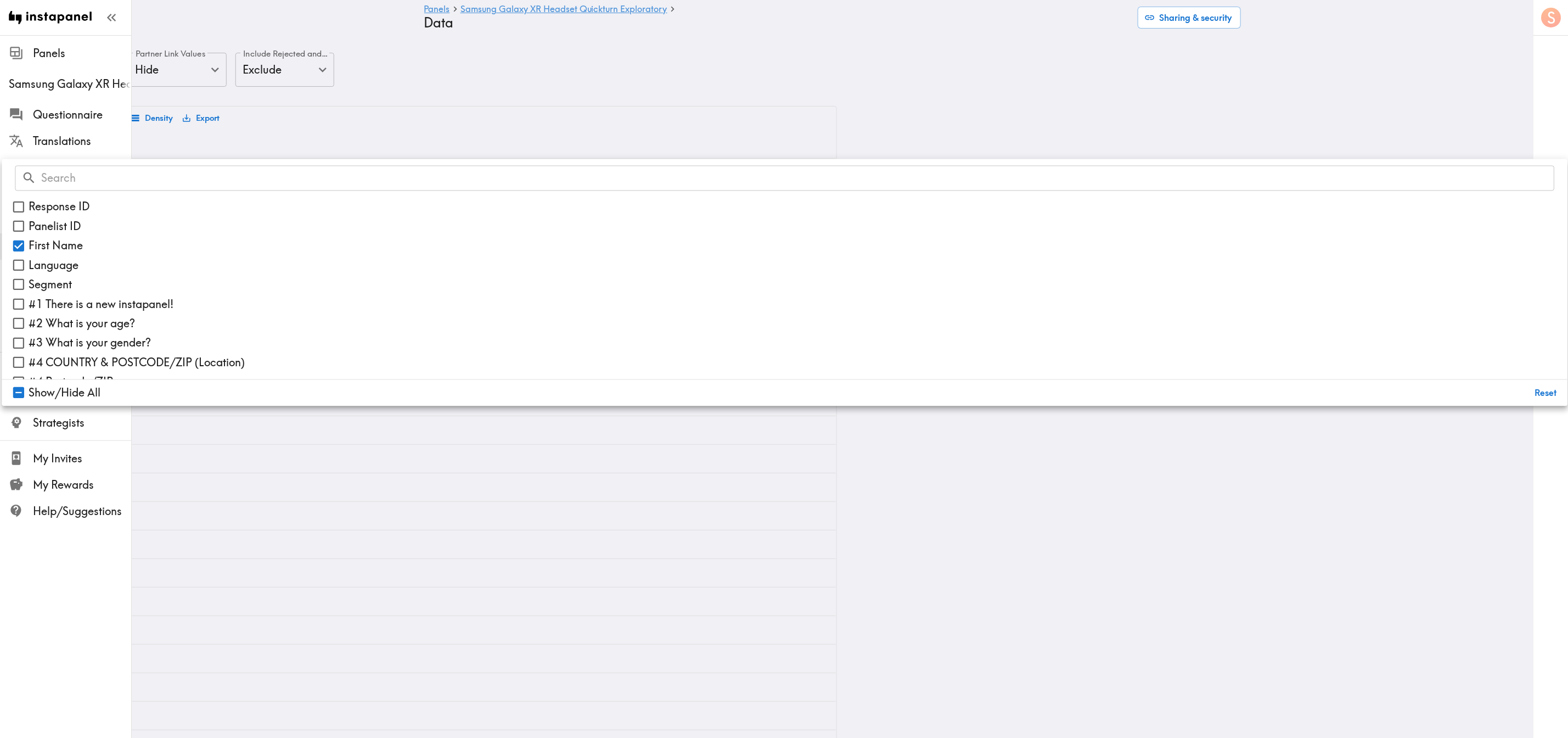
checkbox input "true"
click at [97, 336] on span "#3 What is your gender?" at bounding box center [90, 343] width 123 height 15
click at [28, 336] on input "#3 What is your gender?" at bounding box center [18, 343] width 19 height 19
checkbox input "true"
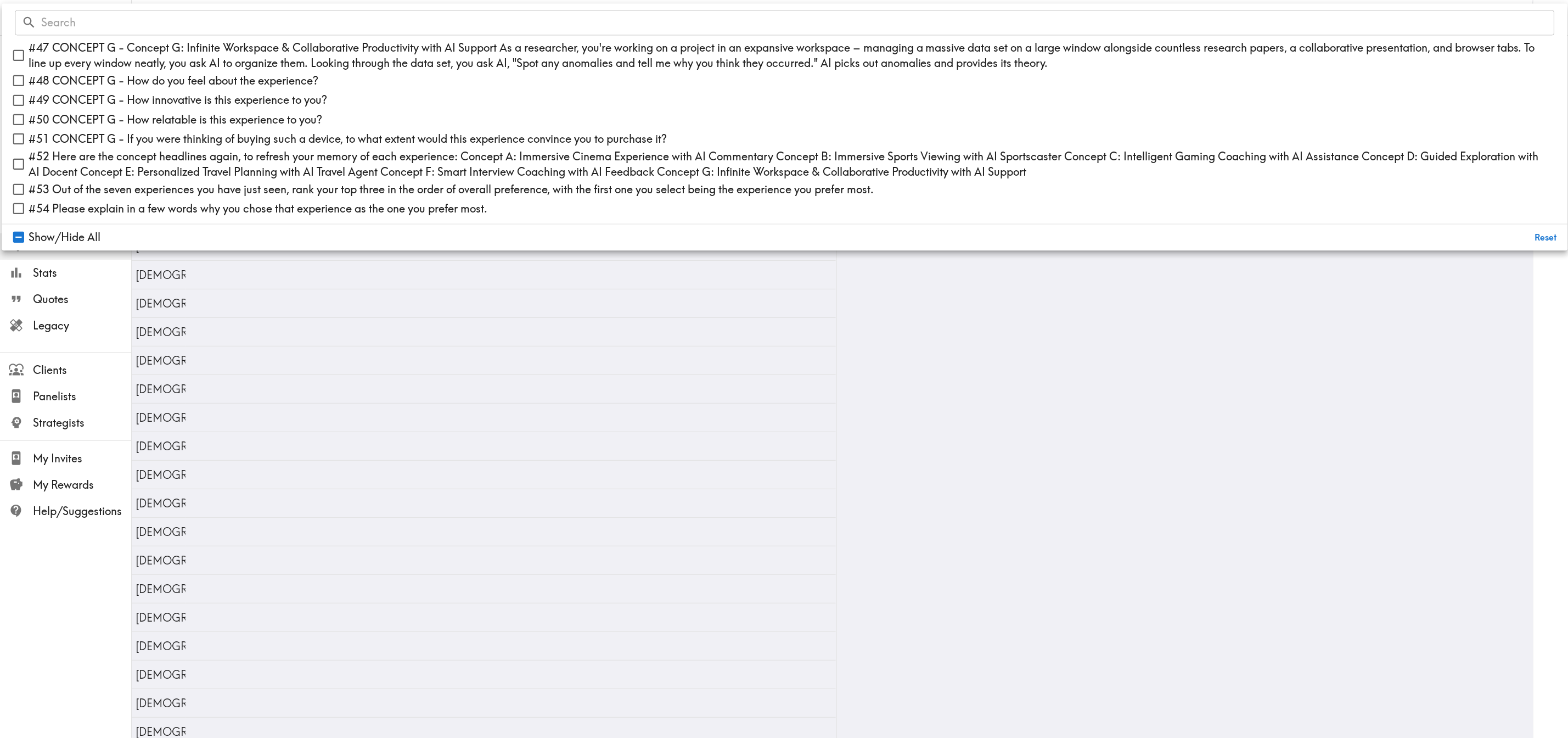
scroll to position [82, 405]
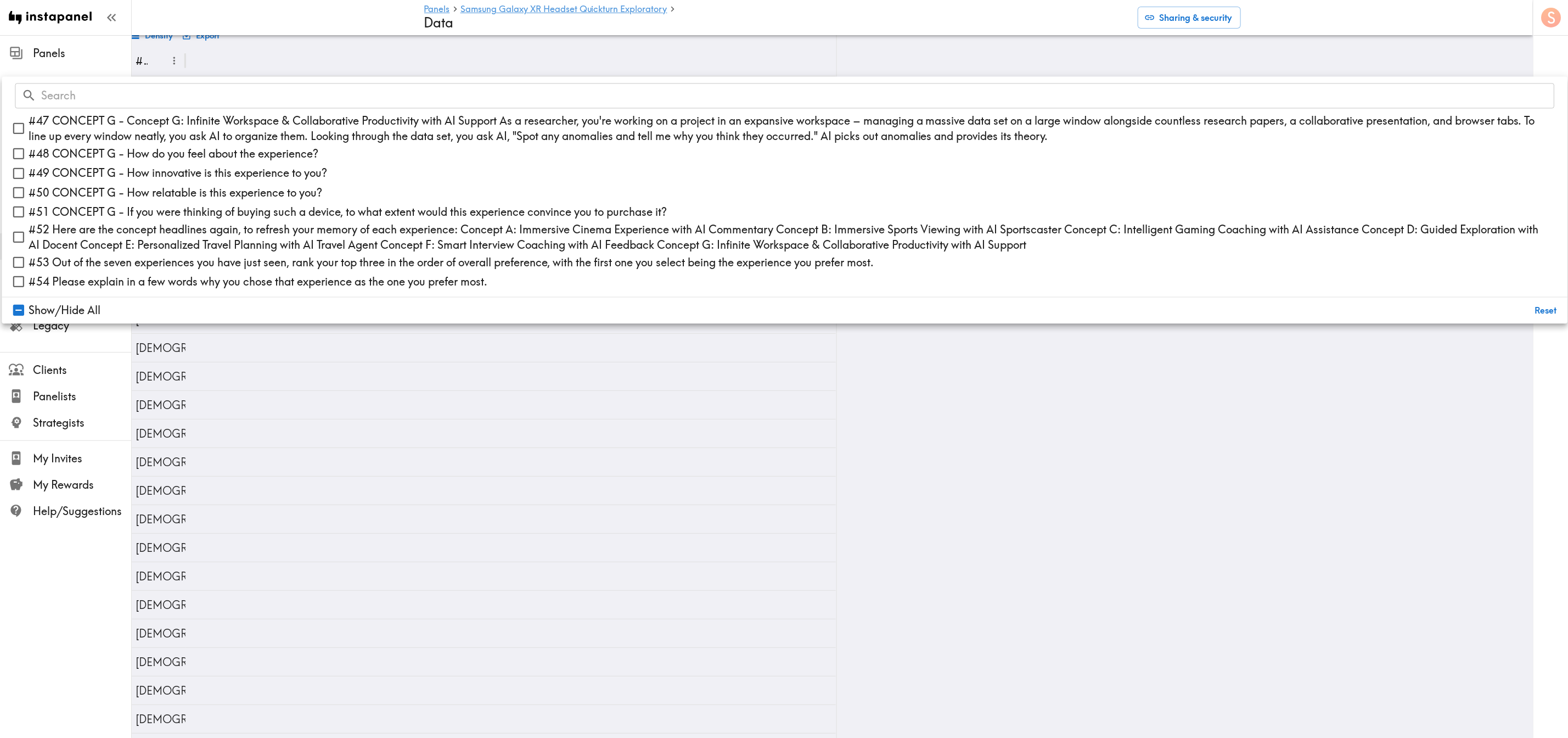
click at [192, 277] on span "#54 Please explain in a few words why you chose that experience as the one you …" at bounding box center [258, 281] width 459 height 15
click at [28, 277] on input "#54 Please explain in a few words why you chose that experience as the one you …" at bounding box center [18, 281] width 19 height 19
checkbox input "true"
click at [636, 61] on div at bounding box center [538, 61] width 595 height 31
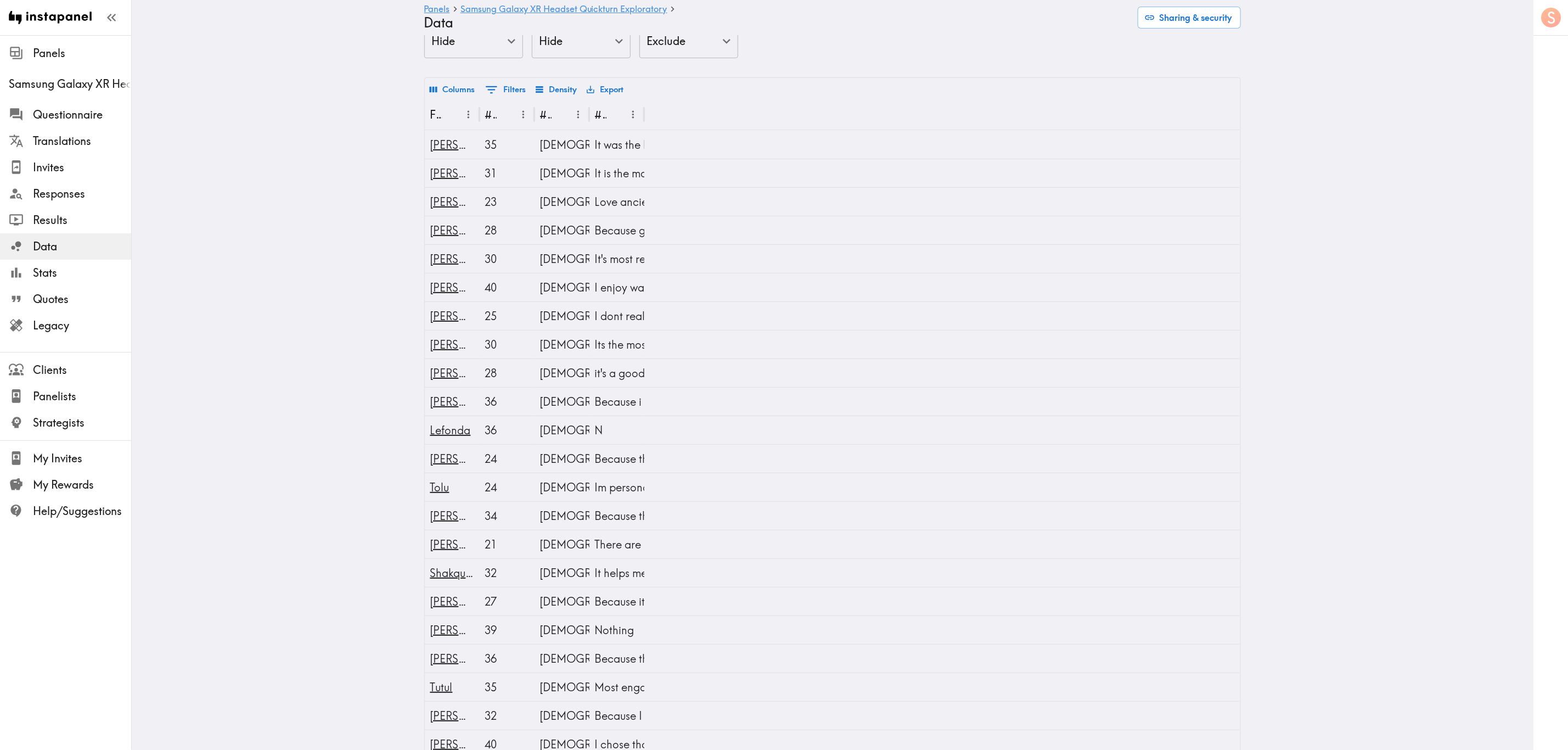
scroll to position [0, 0]
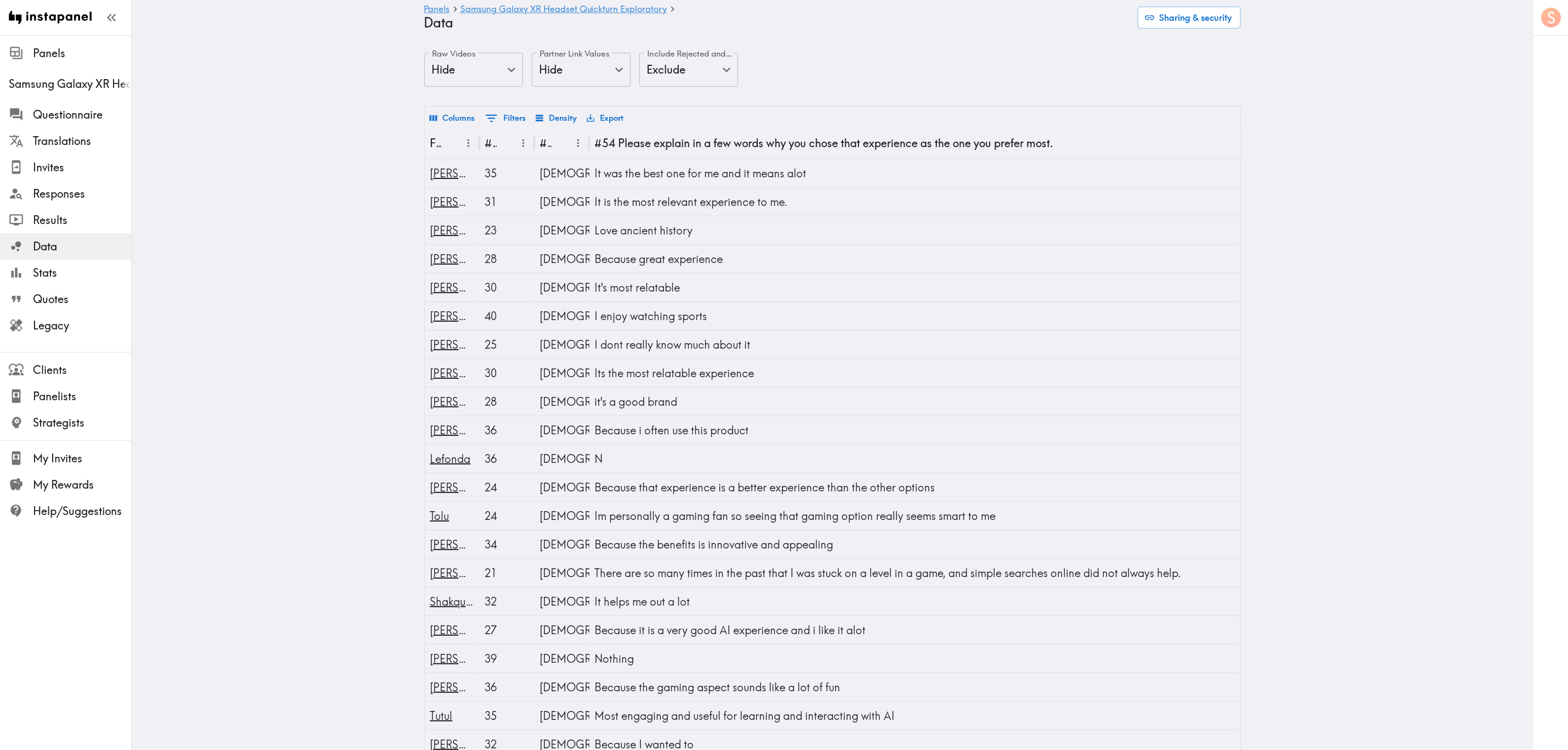
drag, startPoint x: 635, startPoint y: 140, endPoint x: 1064, endPoint y: 216, distance: 435.7
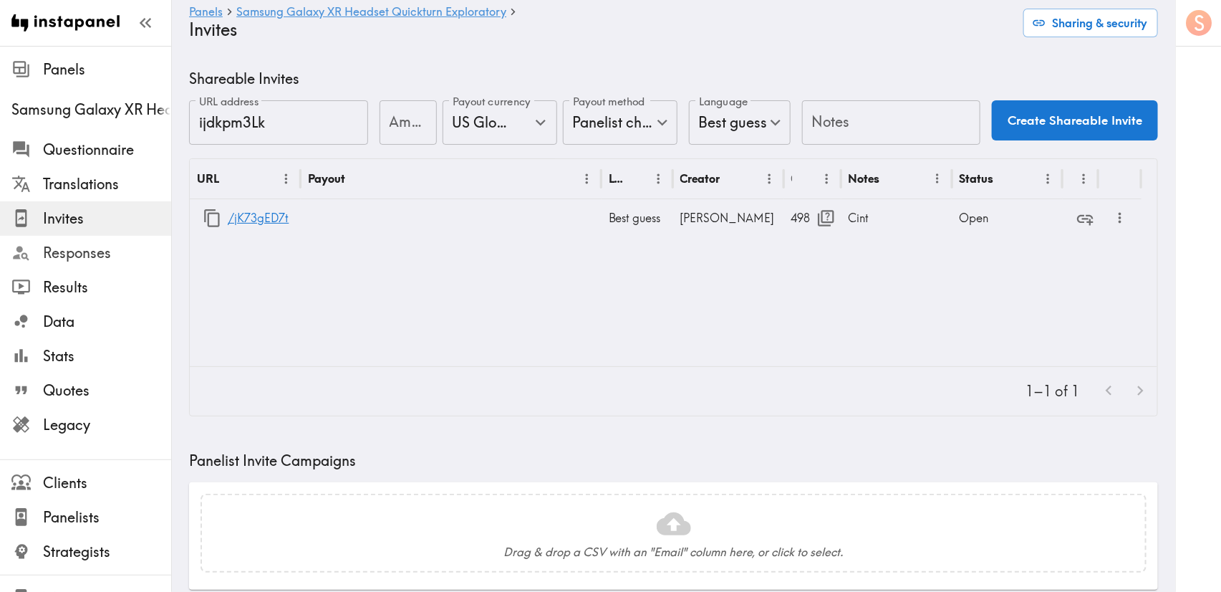
click at [107, 268] on div "Responses" at bounding box center [85, 252] width 171 height 37
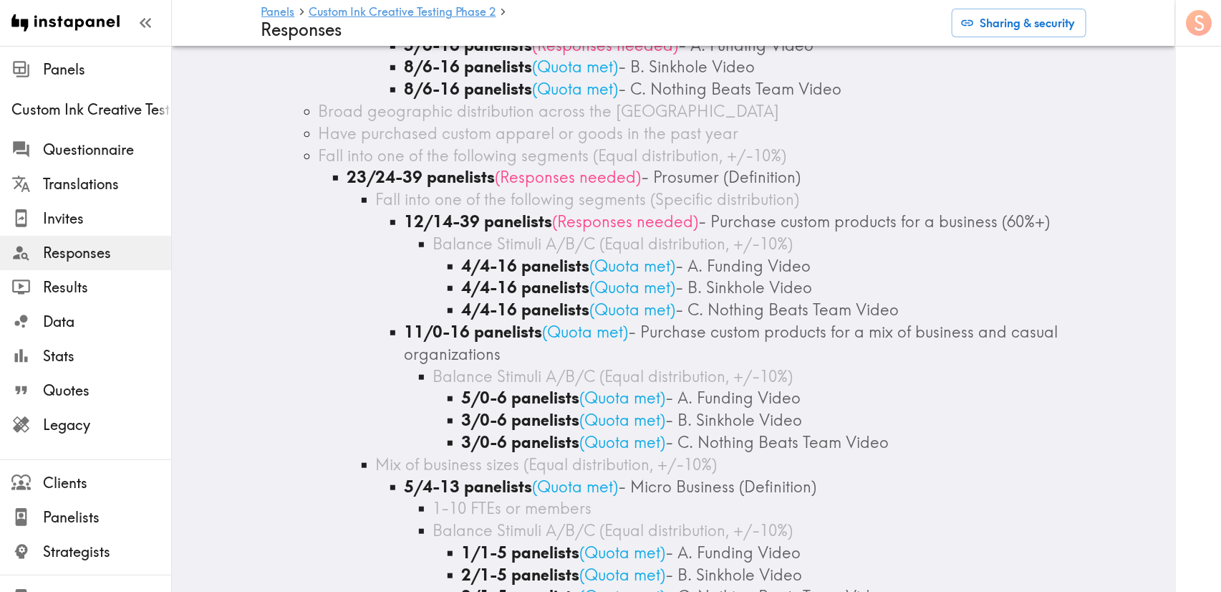
scroll to position [107, 0]
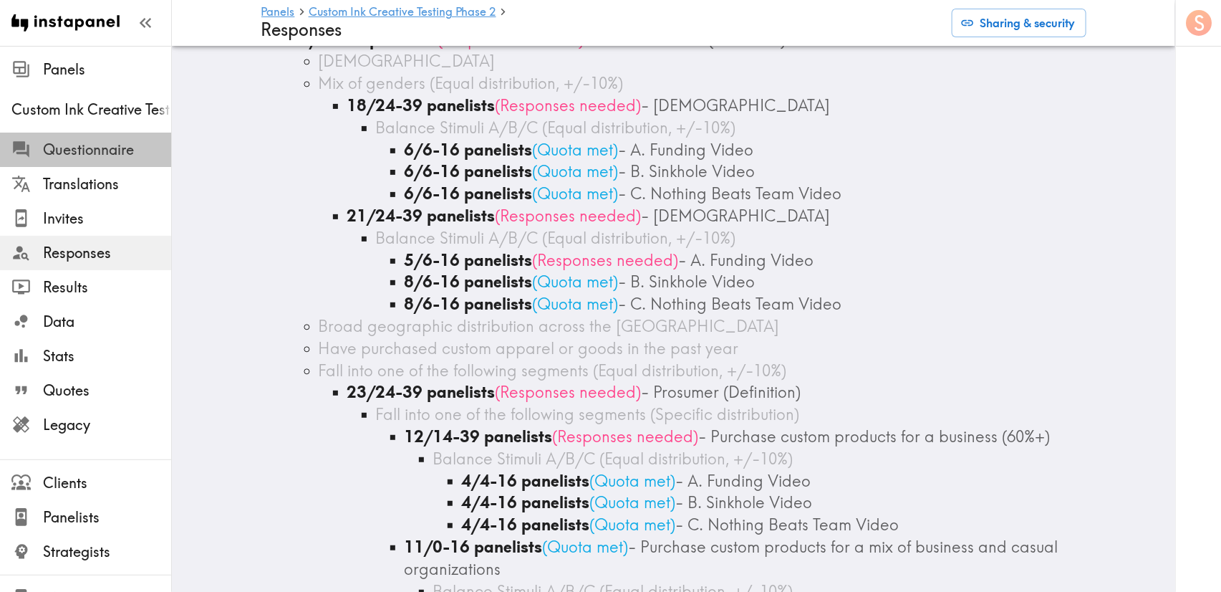
click at [107, 146] on span "Questionnaire" at bounding box center [107, 150] width 128 height 20
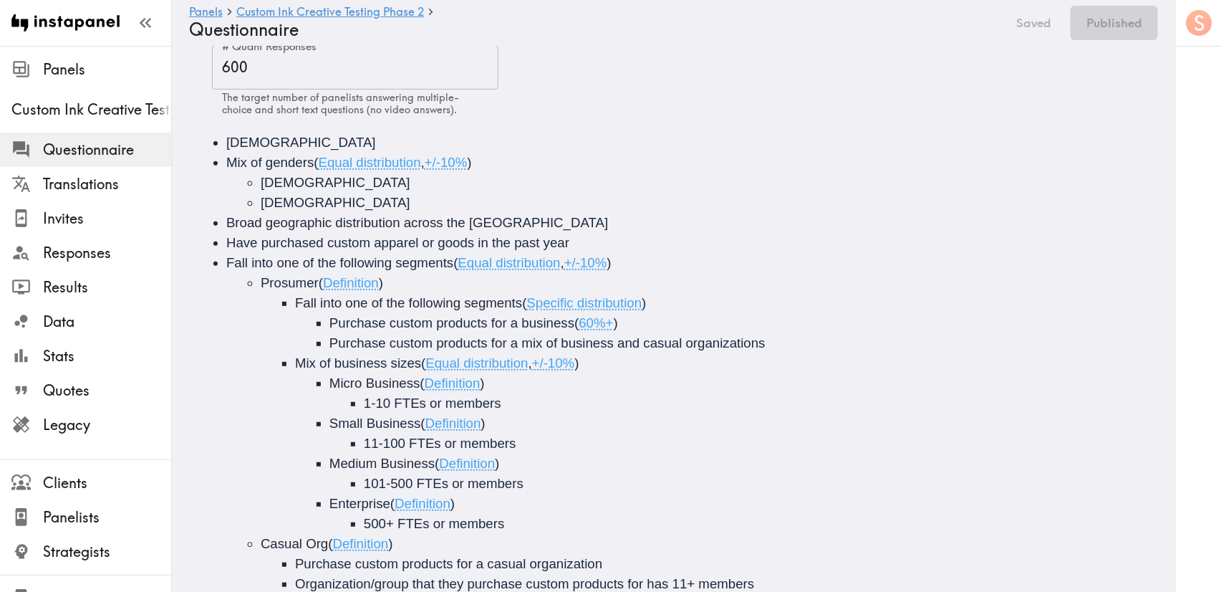
click at [960, 83] on div "# Video Responses 60 # Video Responses The target number of panelists recording…" at bounding box center [685, 46] width 946 height 140
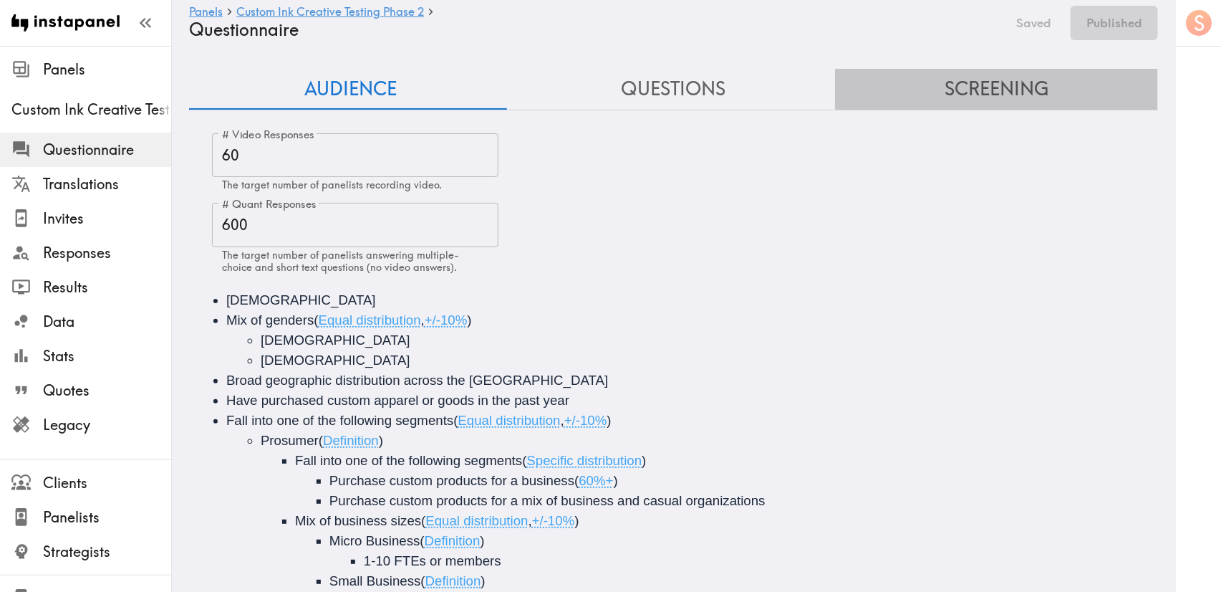
click at [993, 93] on button "Screening" at bounding box center [996, 89] width 323 height 41
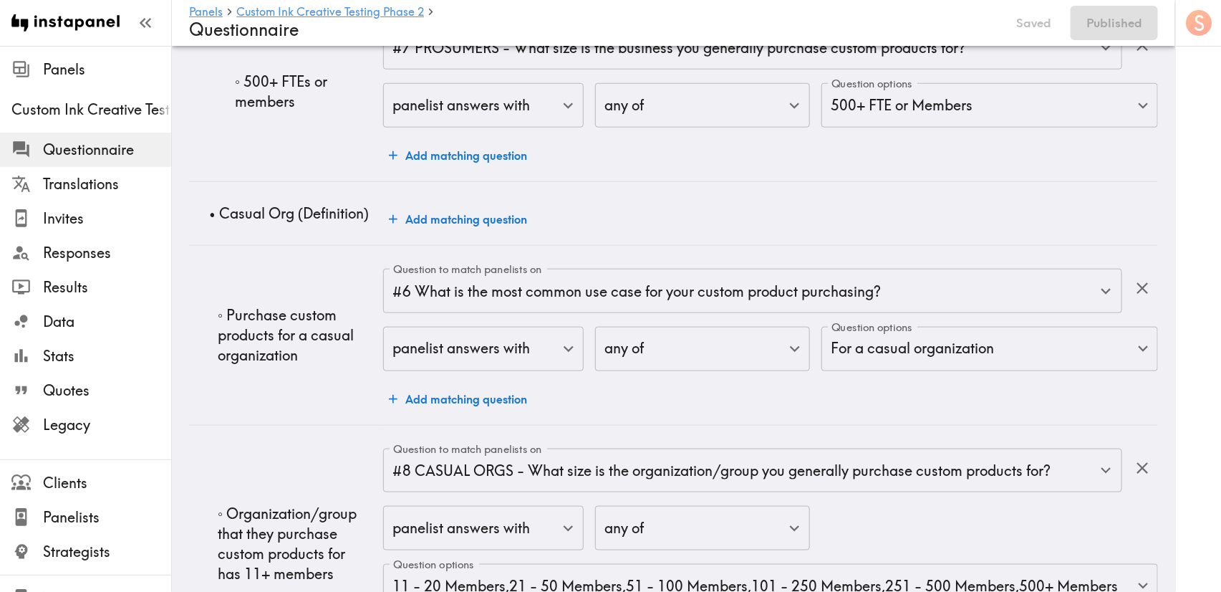
scroll to position [3008, 0]
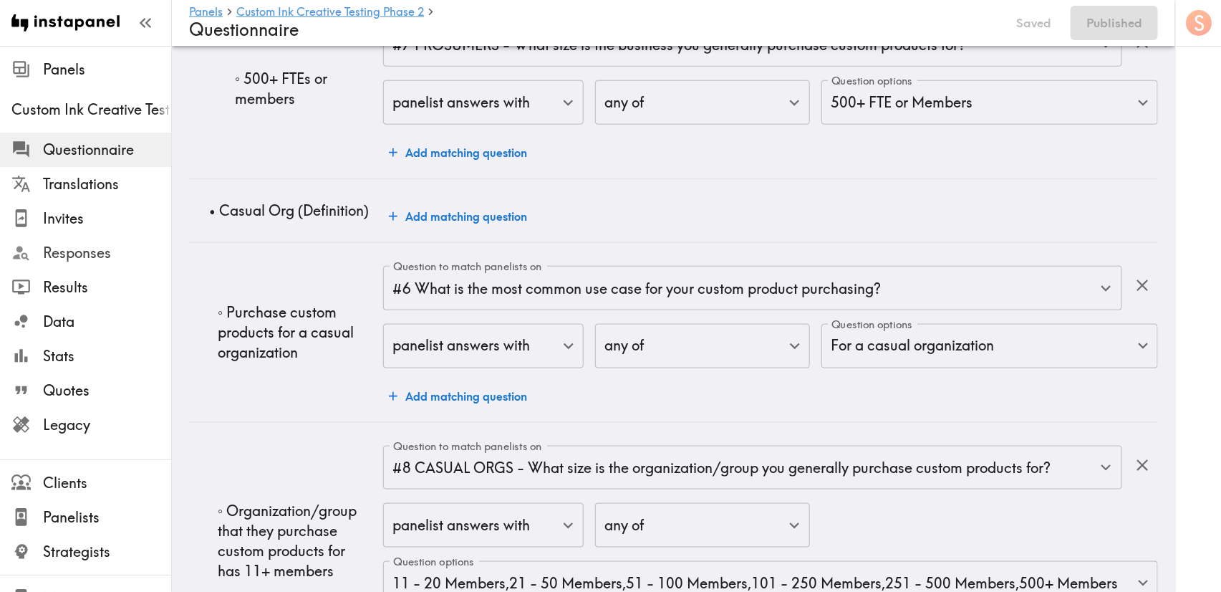
click at [100, 249] on span "Responses" at bounding box center [107, 253] width 128 height 20
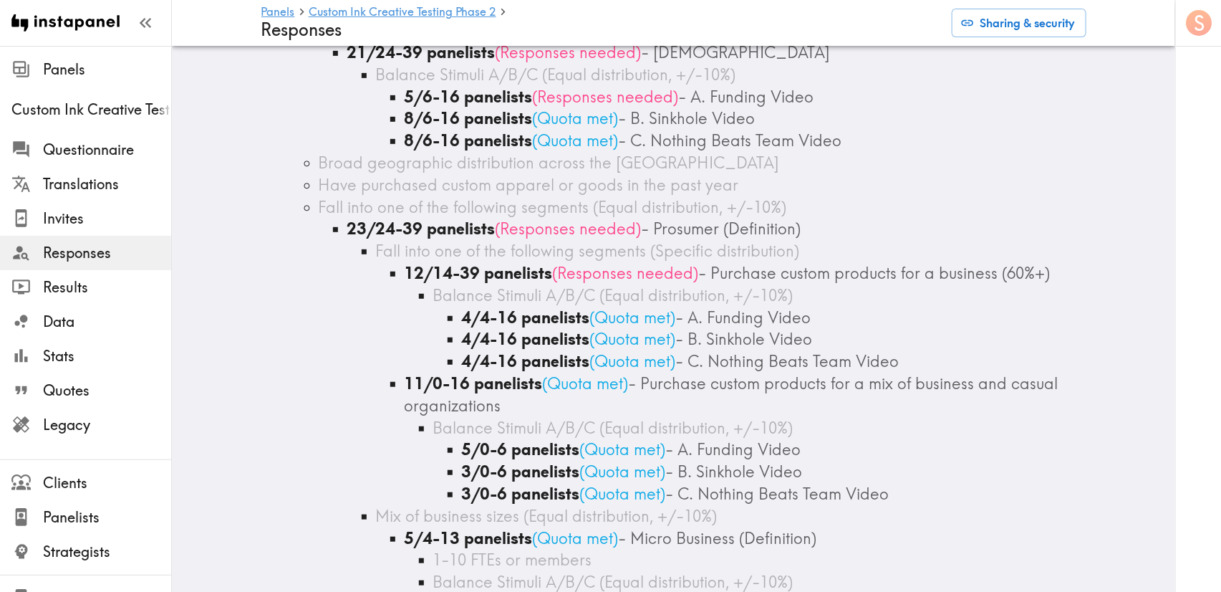
scroll to position [322, 0]
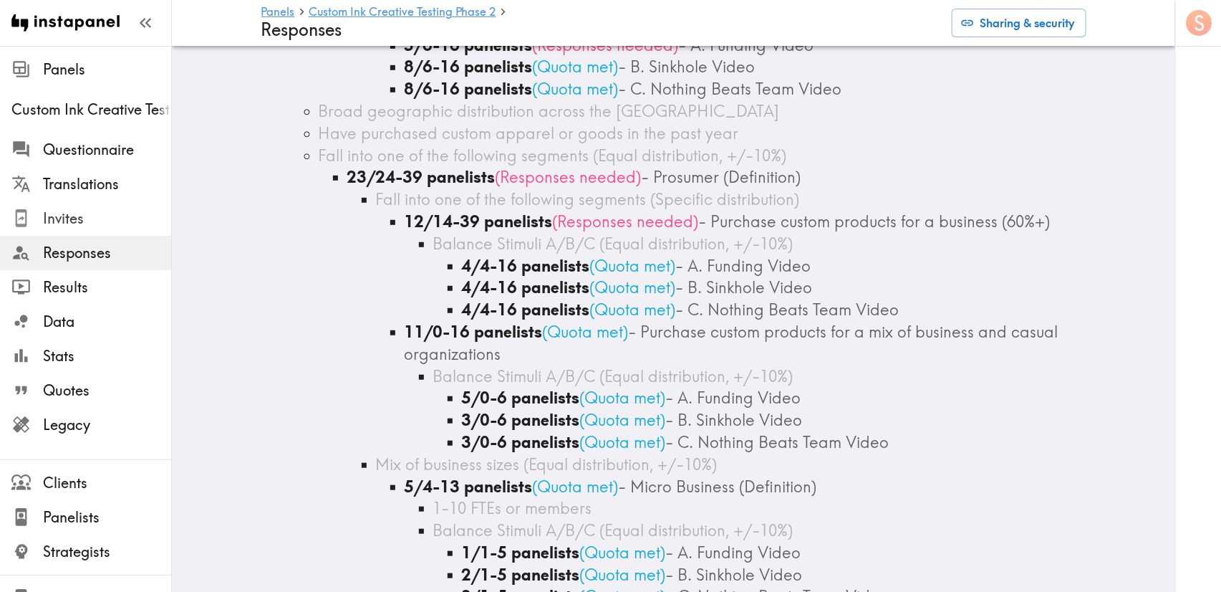
click at [36, 226] on div at bounding box center [27, 217] width 32 height 19
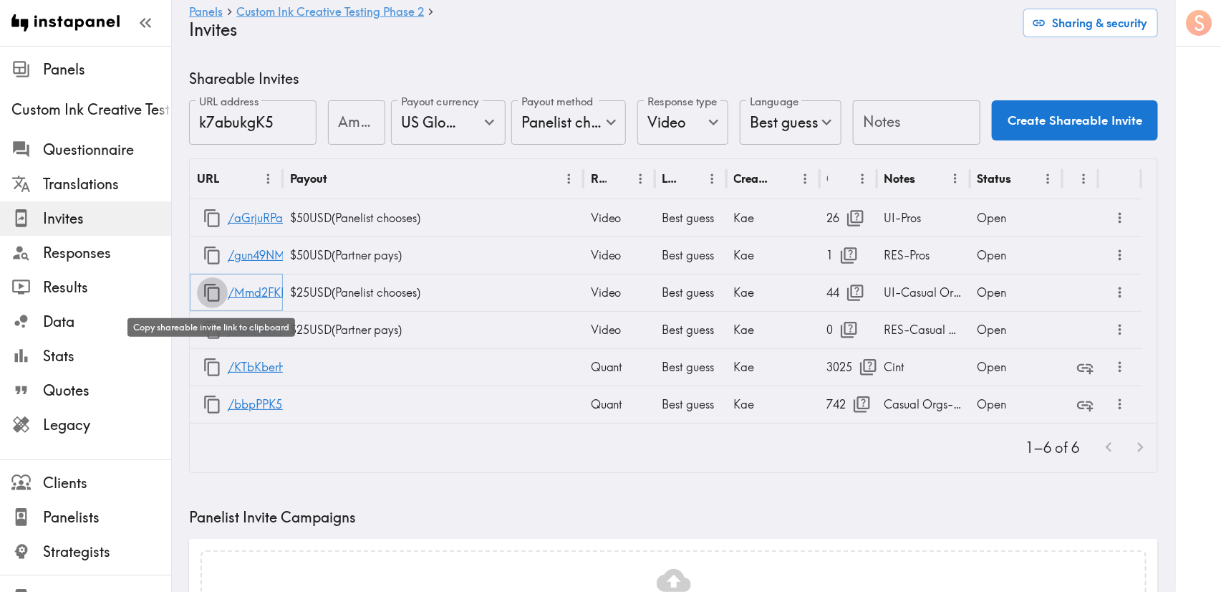
click at [221, 289] on icon "button" at bounding box center [212, 292] width 19 height 19
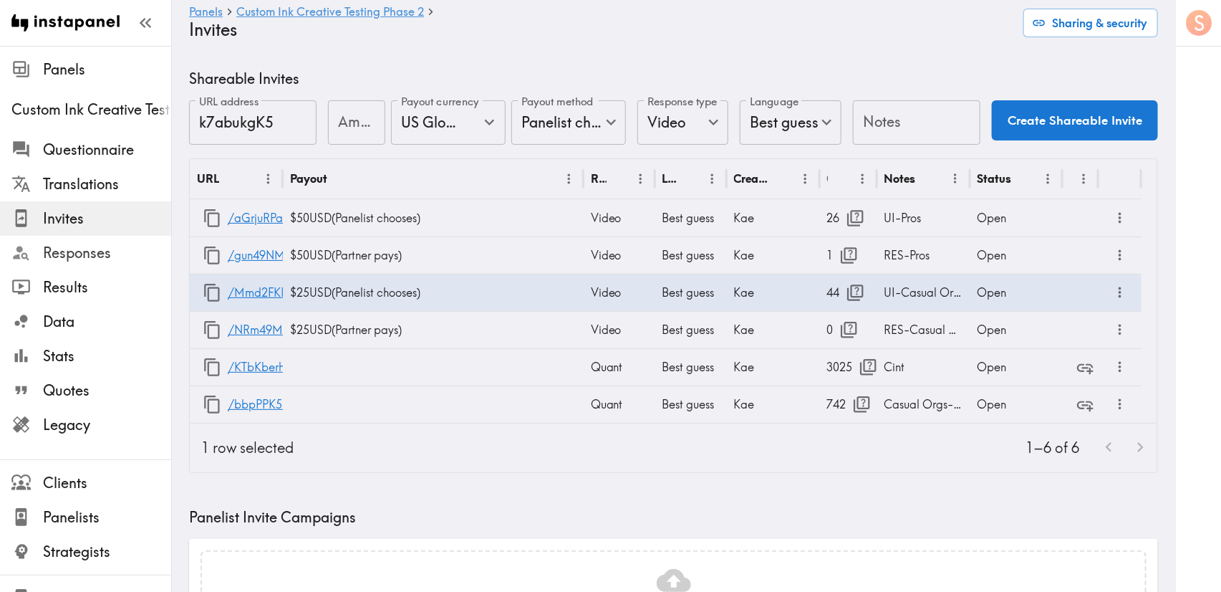
click at [119, 246] on span "Responses" at bounding box center [107, 253] width 128 height 20
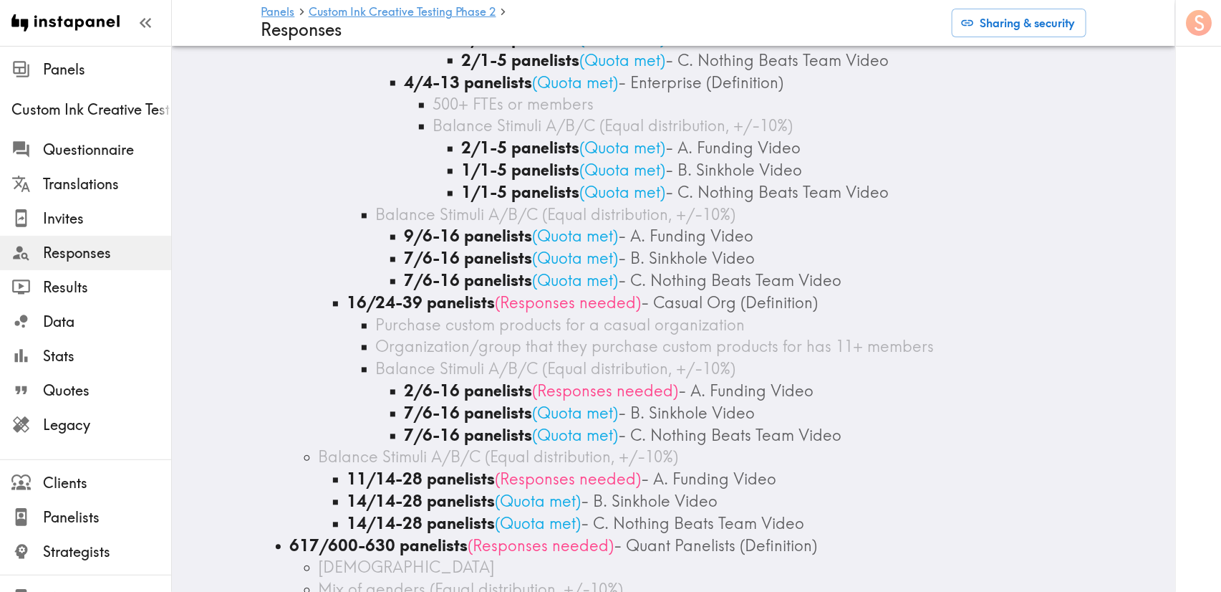
scroll to position [1504, 0]
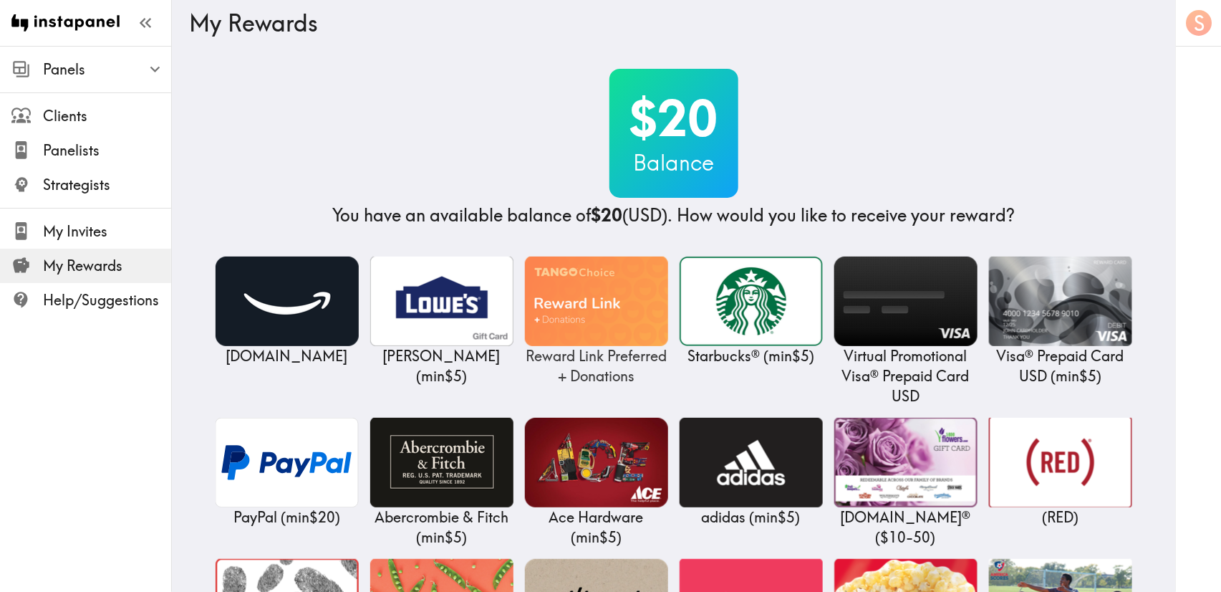
click at [569, 291] on img at bounding box center [596, 301] width 143 height 90
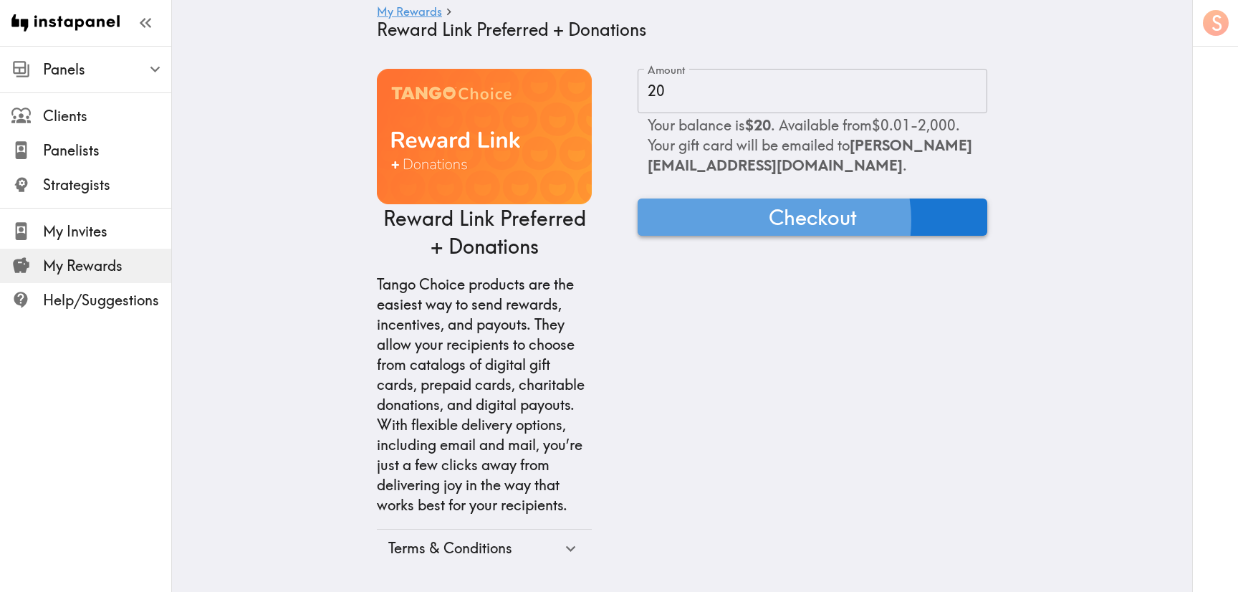
click at [849, 221] on span "Checkout" at bounding box center [812, 217] width 88 height 29
